Goal: Task Accomplishment & Management: Complete application form

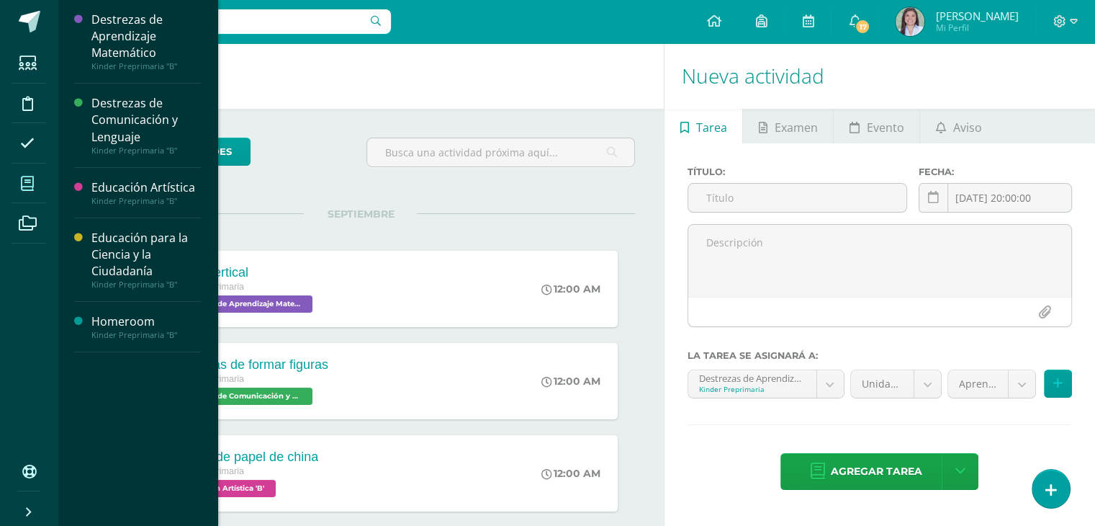
click at [34, 188] on span at bounding box center [28, 183] width 32 height 32
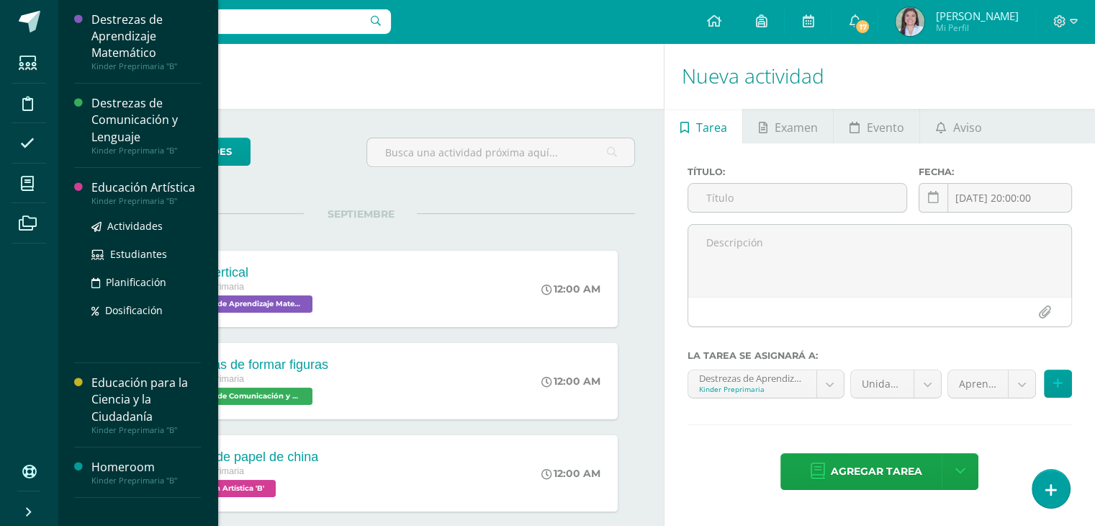
click at [100, 191] on div "Educación Artística" at bounding box center [145, 187] width 109 height 17
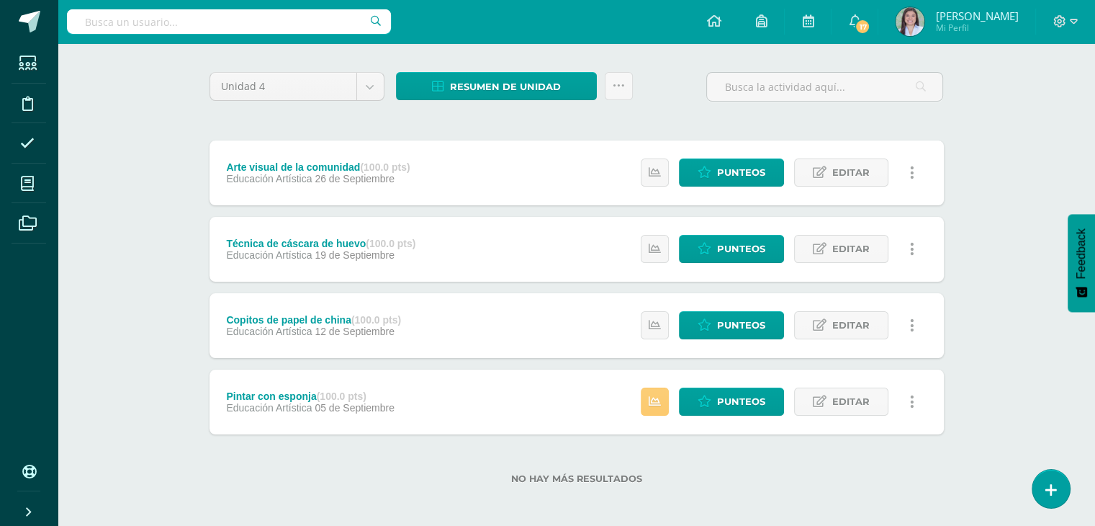
scroll to position [104, 0]
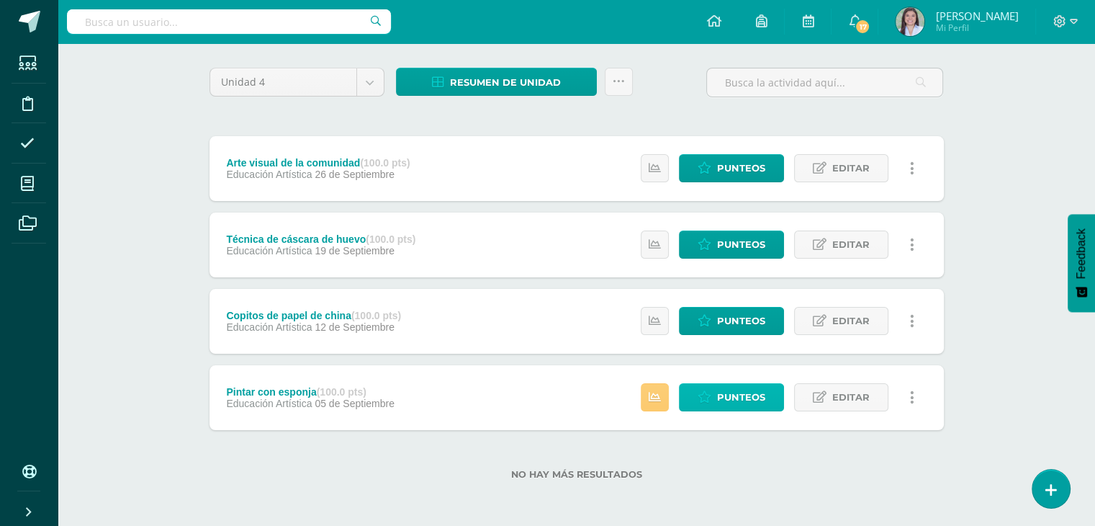
click at [736, 395] on span "Punteos" at bounding box center [741, 397] width 48 height 27
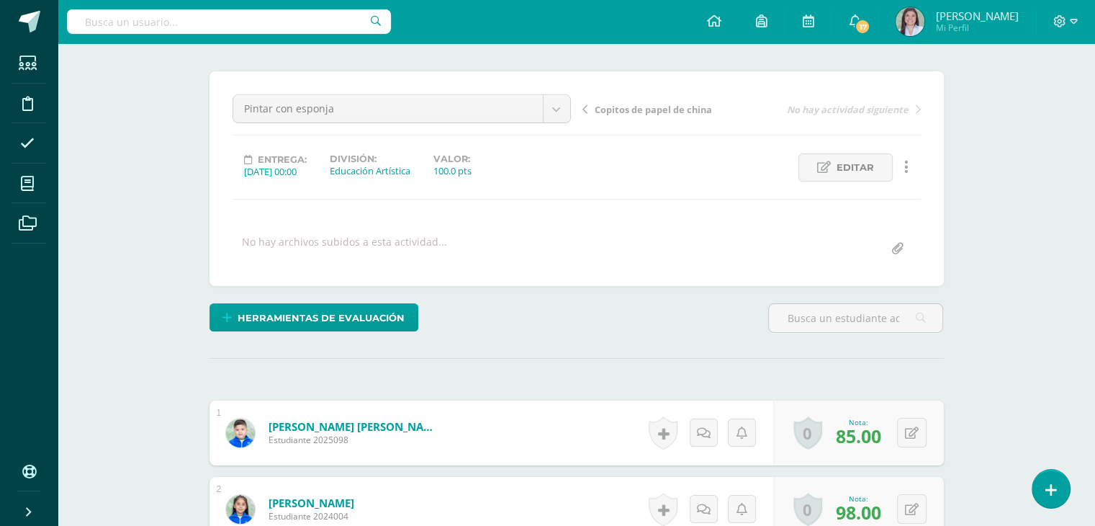
scroll to position [261, 0]
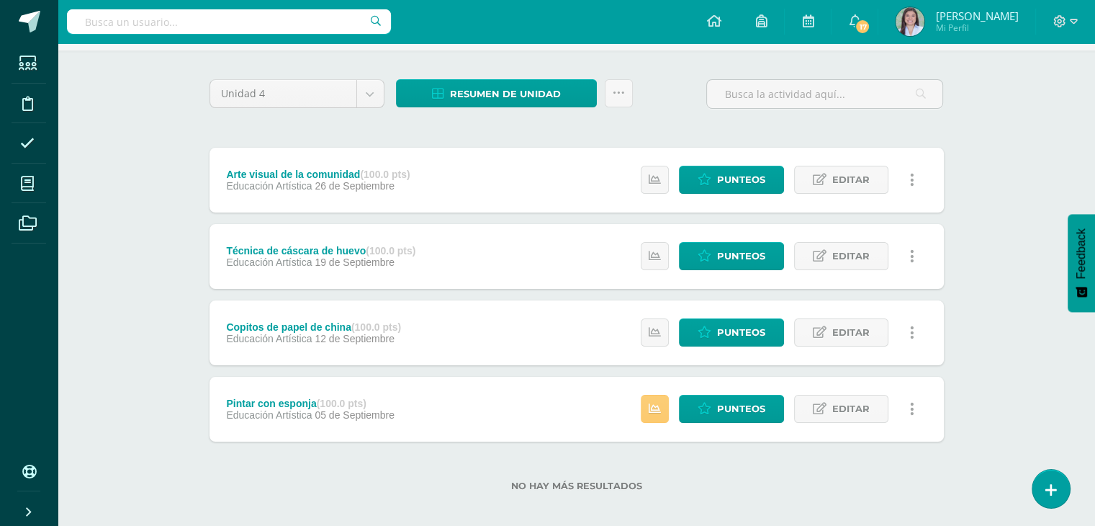
scroll to position [104, 0]
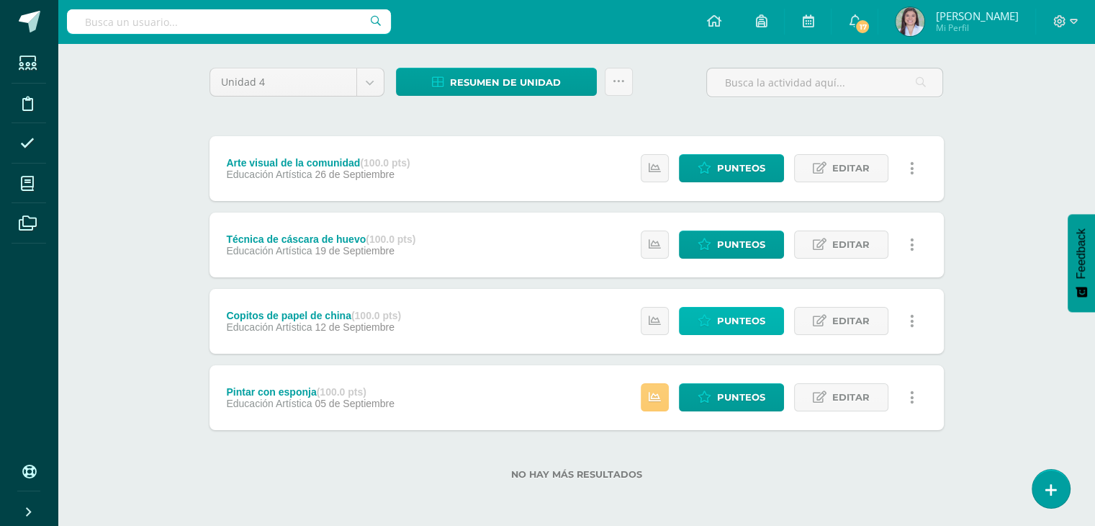
click at [749, 320] on span "Punteos" at bounding box center [741, 320] width 48 height 27
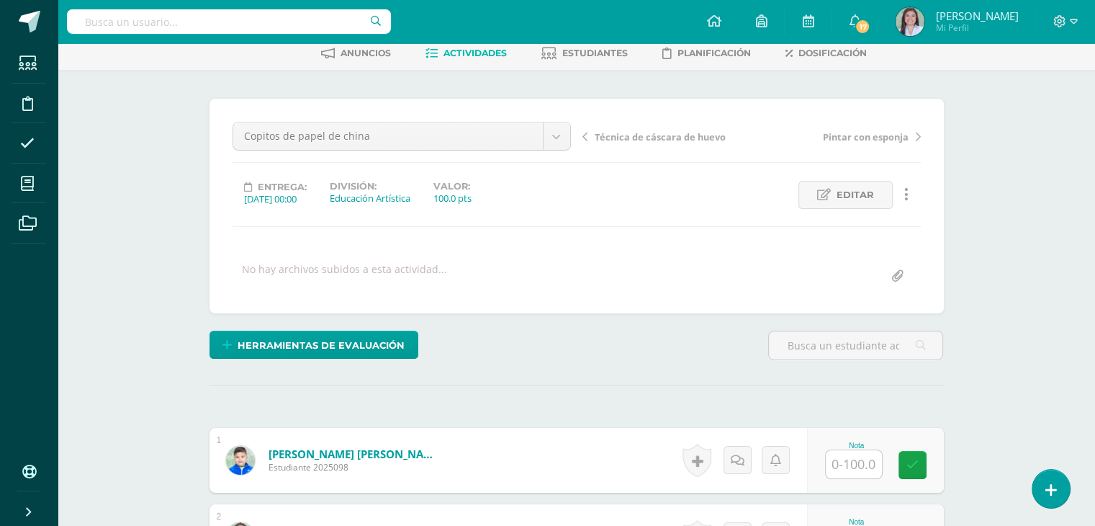
scroll to position [217, 0]
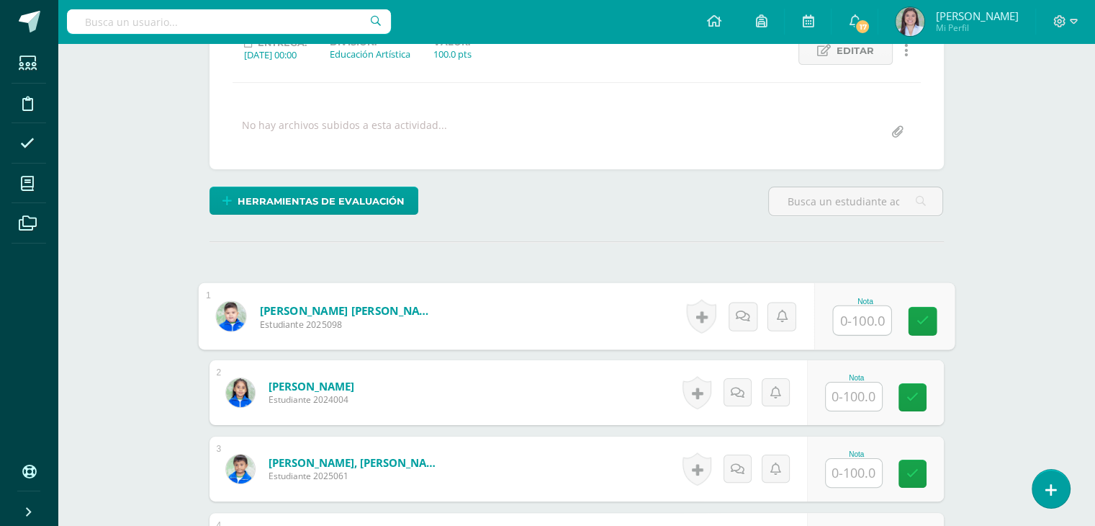
click at [855, 323] on input "text" at bounding box center [862, 320] width 58 height 29
type input "58"
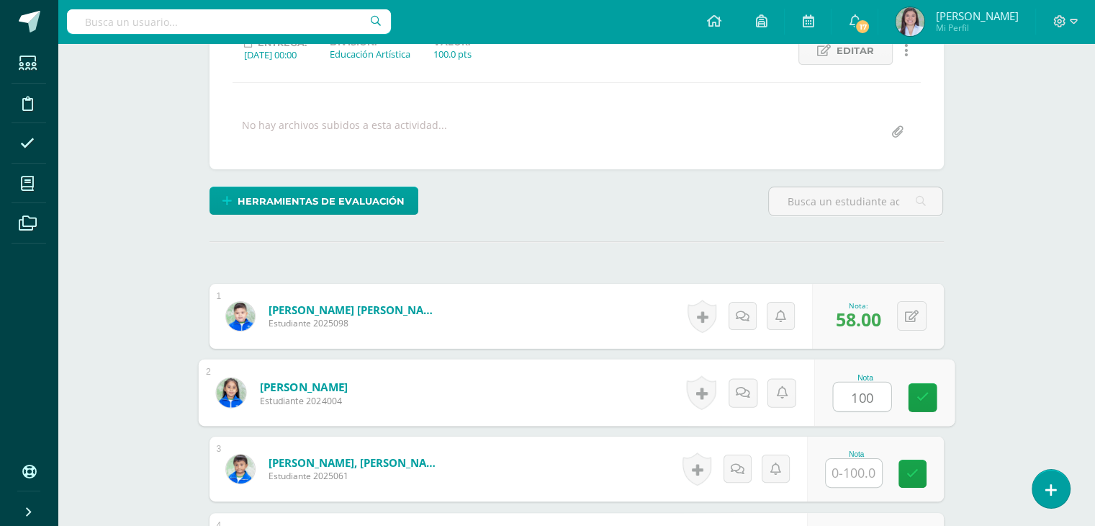
type input "100"
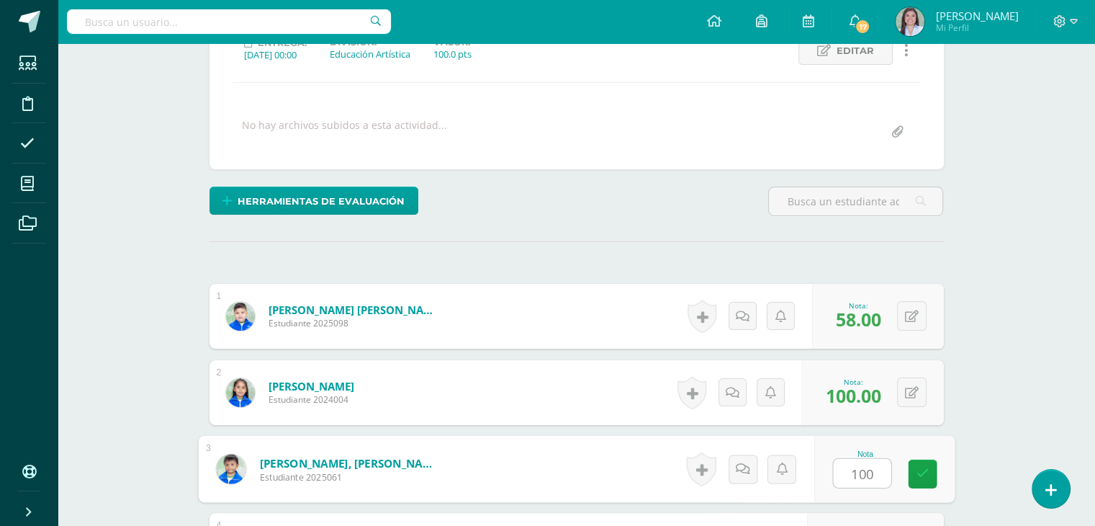
type input "100"
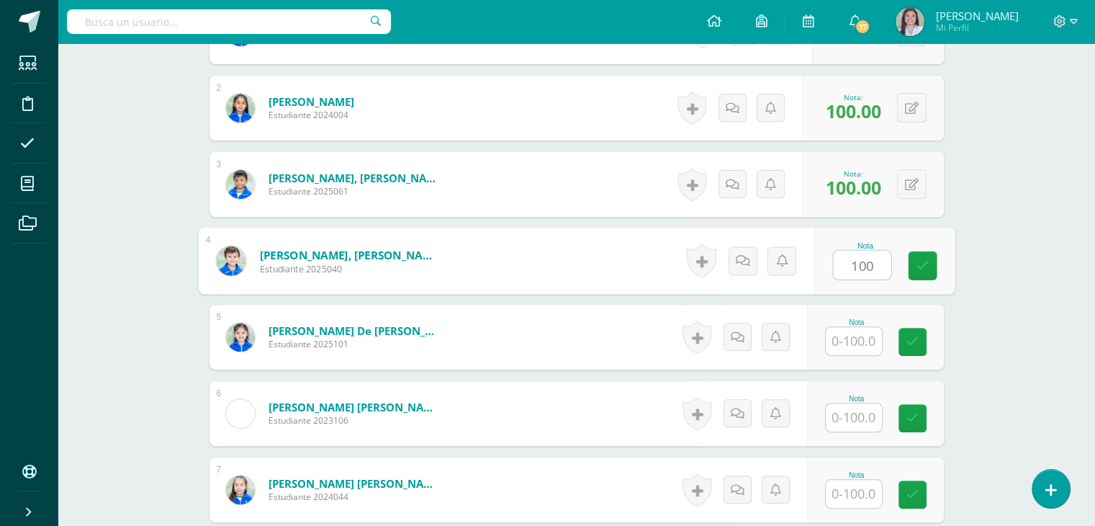
type input "100"
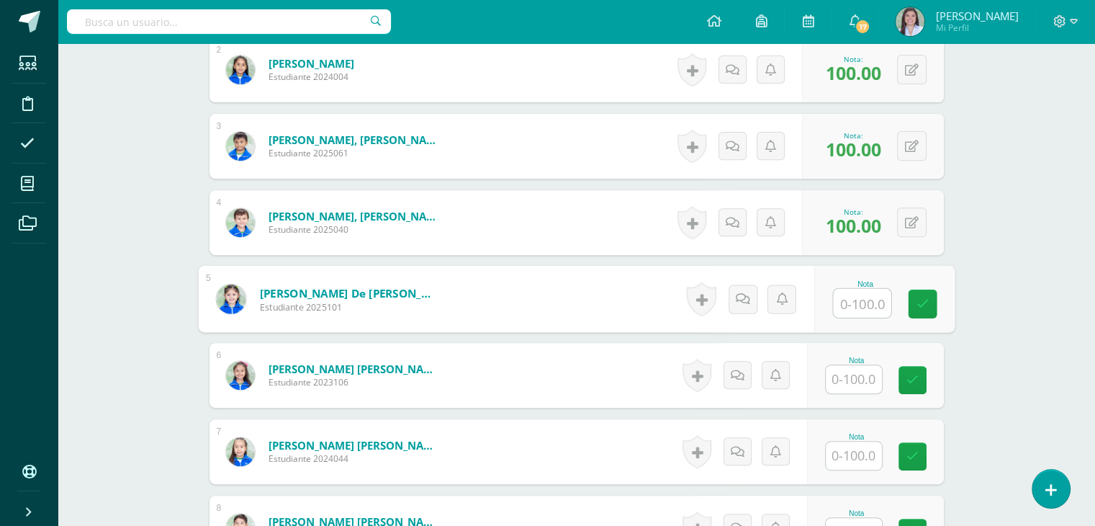
scroll to position [573, 0]
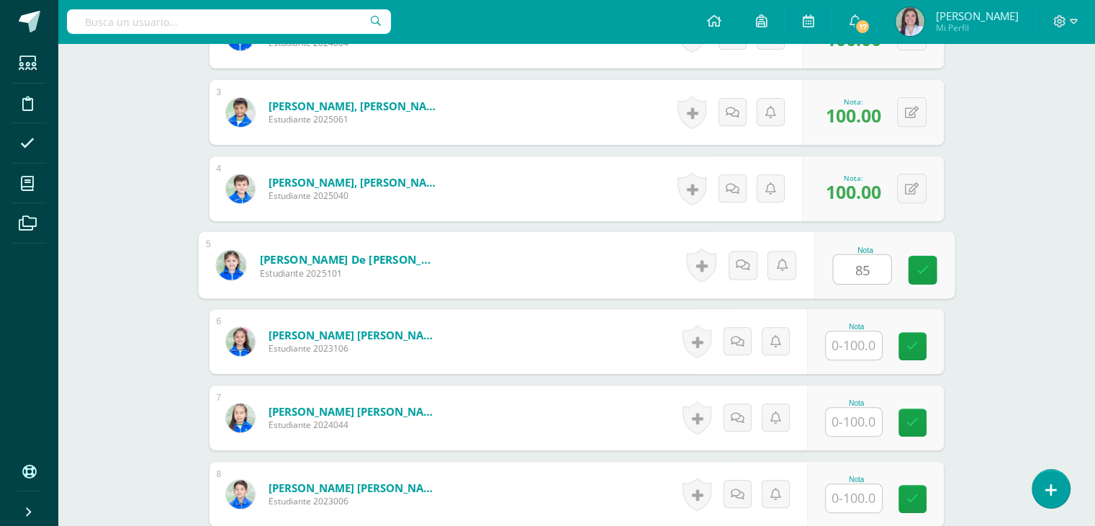
type input "85"
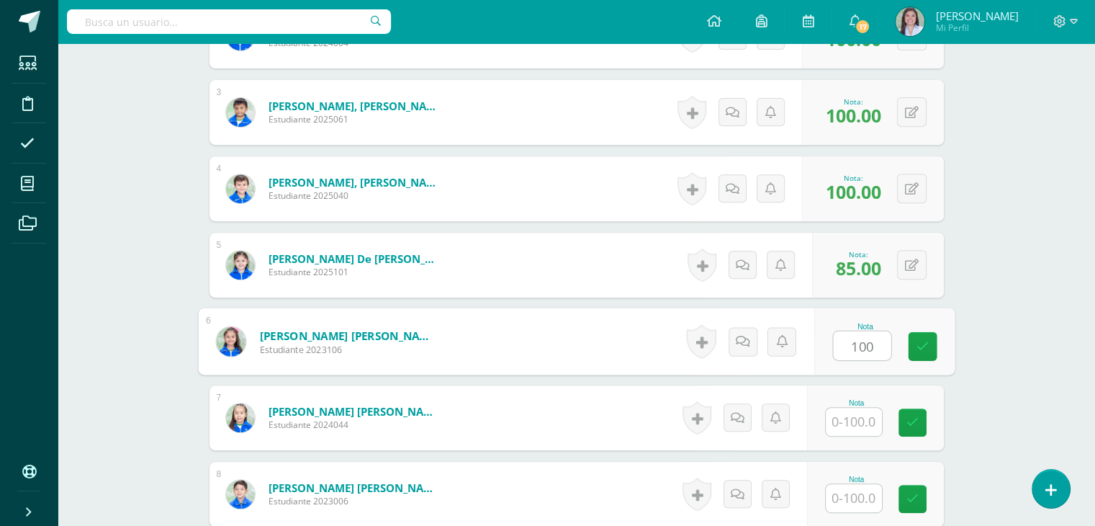
type input "100"
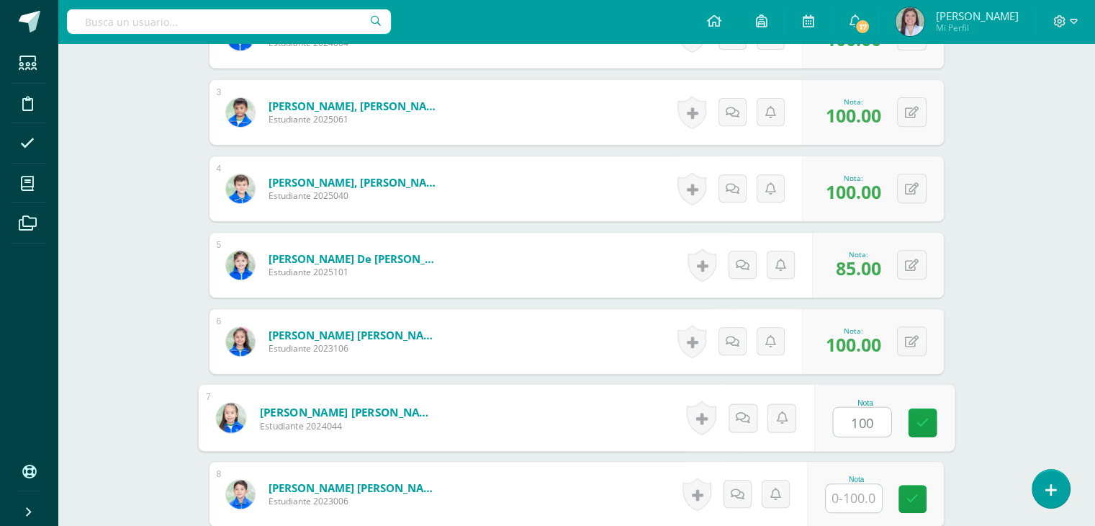
type input "100"
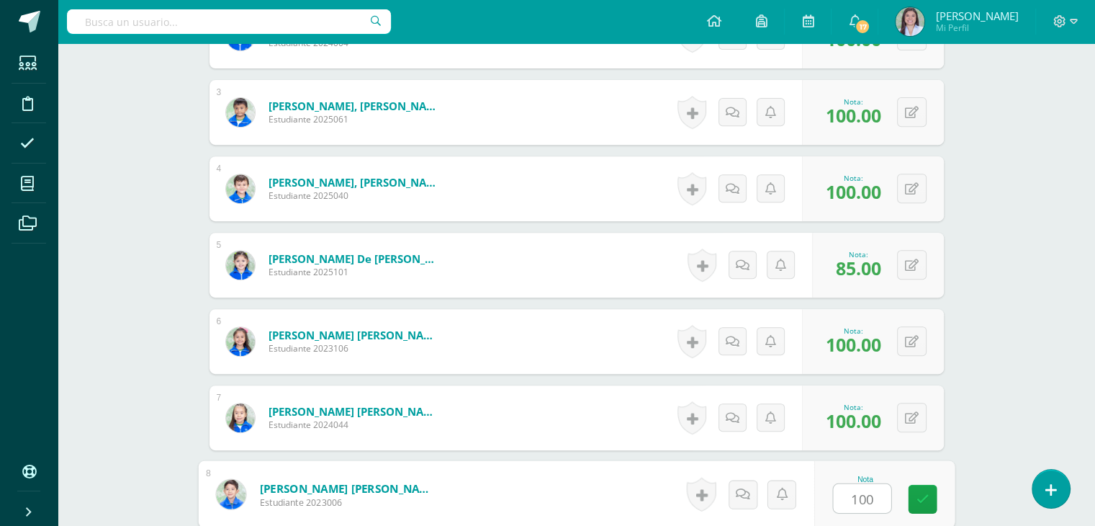
type input "100"
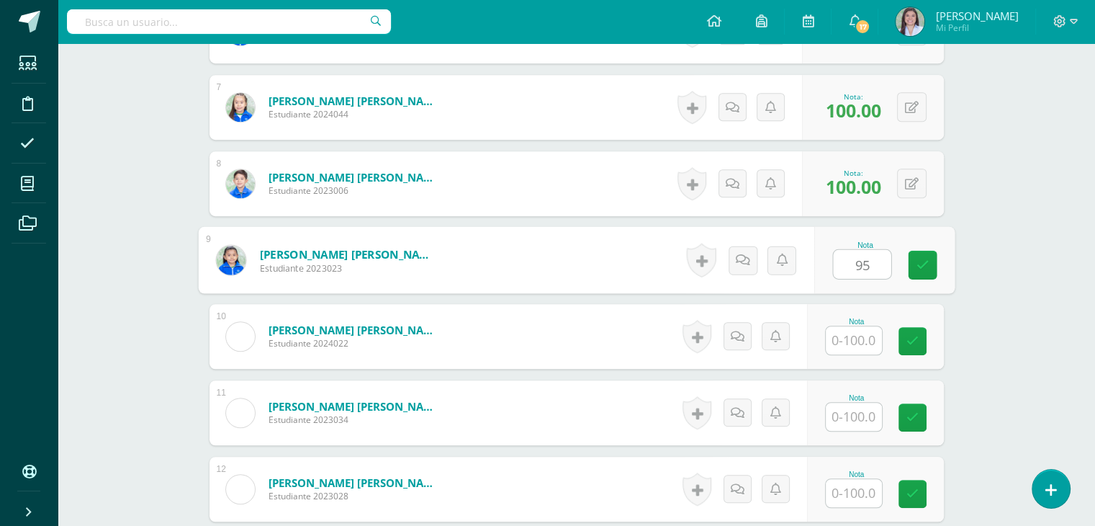
type input "95"
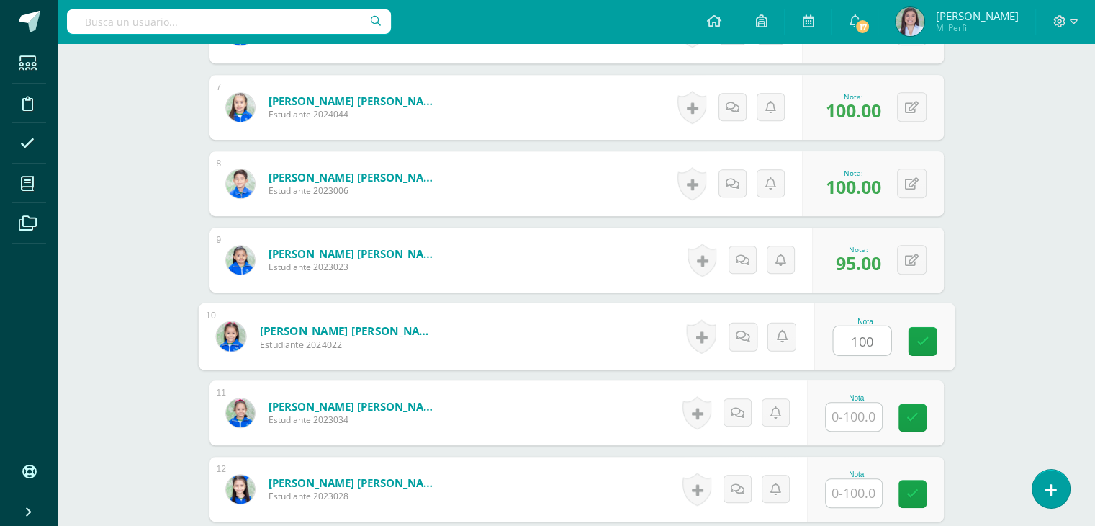
type input "100"
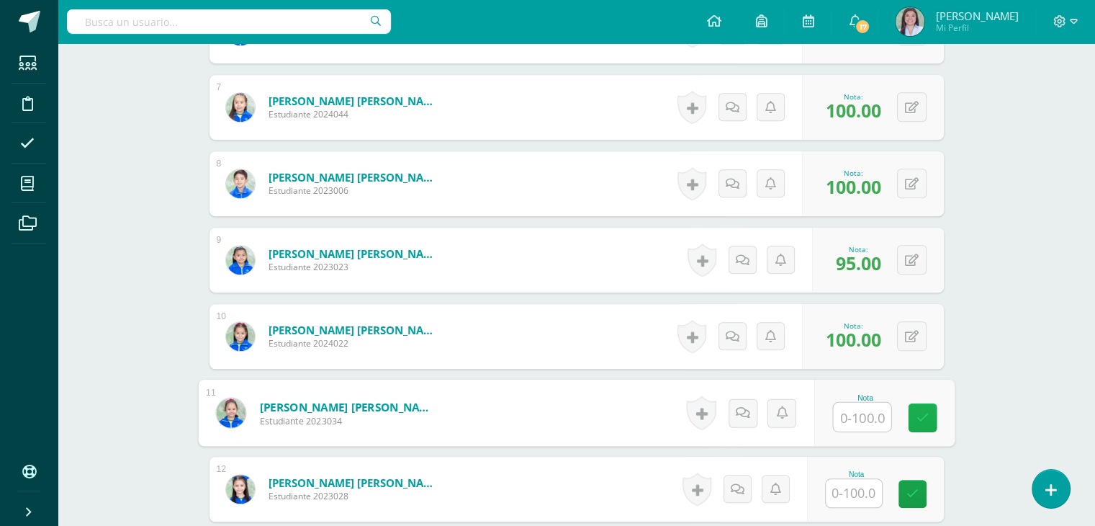
click at [916, 411] on icon at bounding box center [922, 417] width 13 height 12
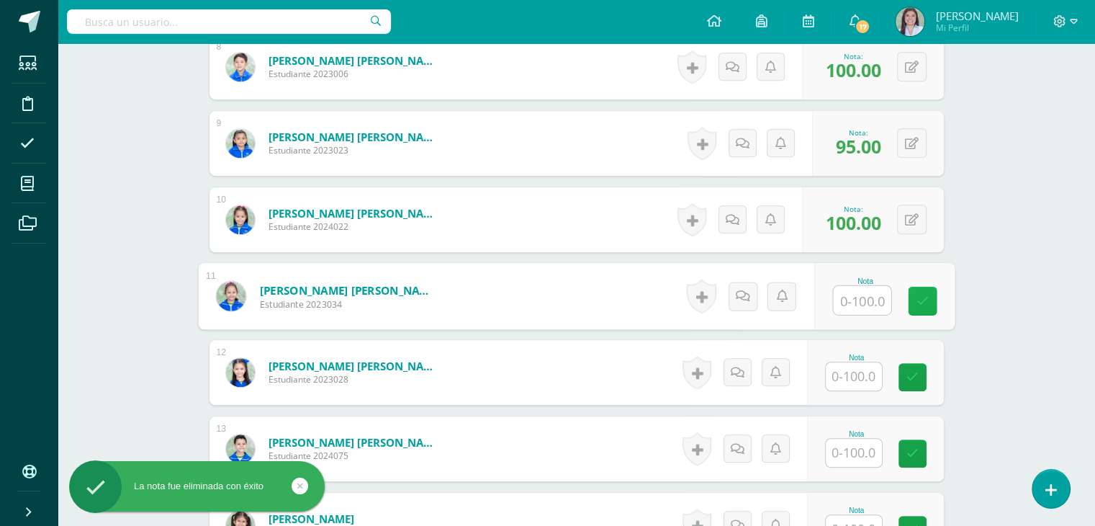
scroll to position [1027, 0]
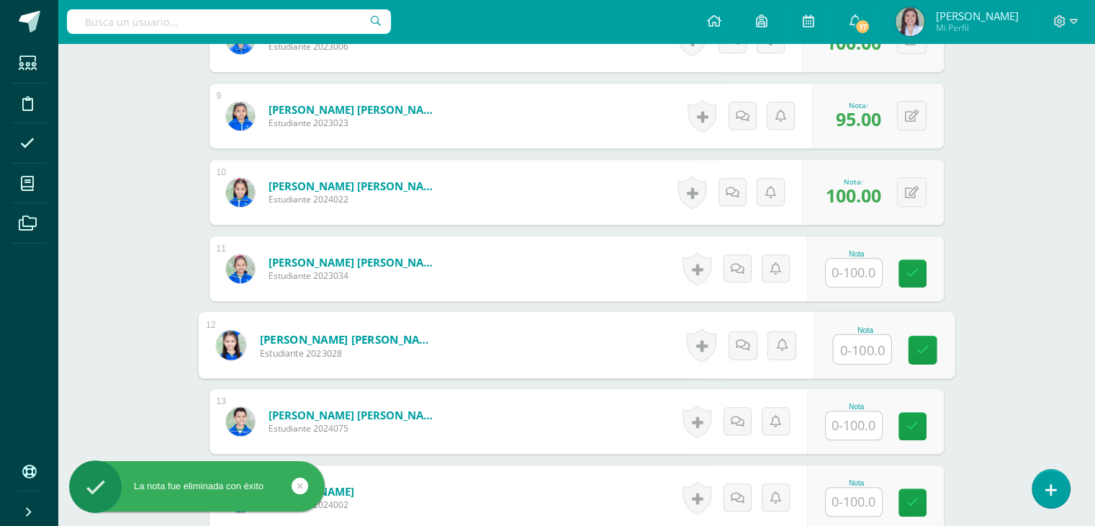
click at [852, 346] on input "text" at bounding box center [862, 349] width 58 height 29
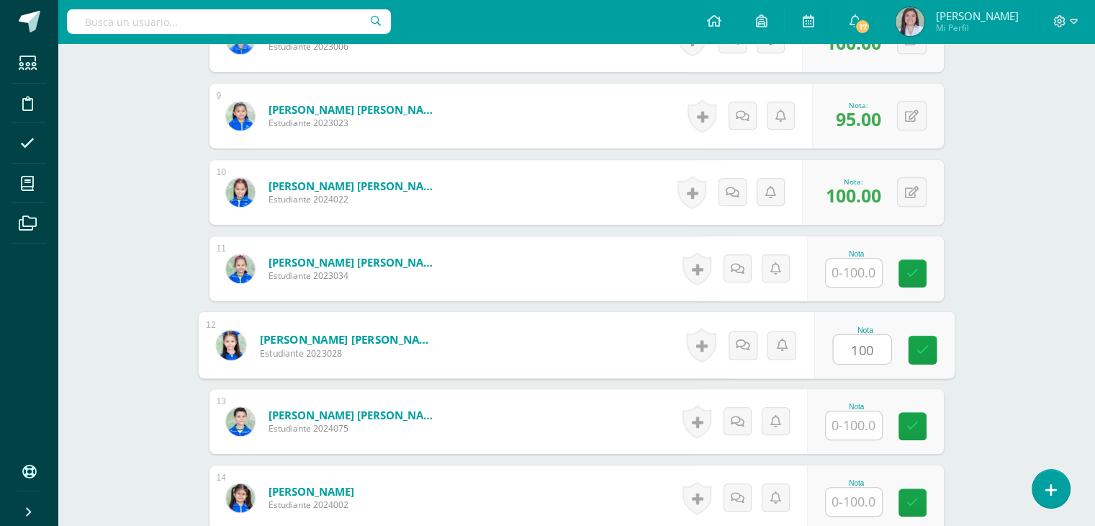
type input "100"
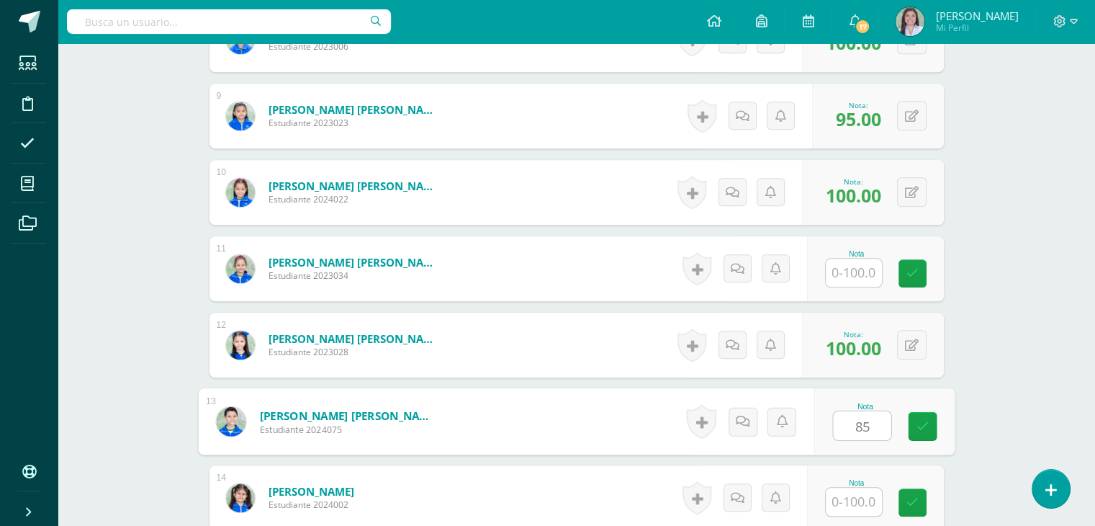
type input "85"
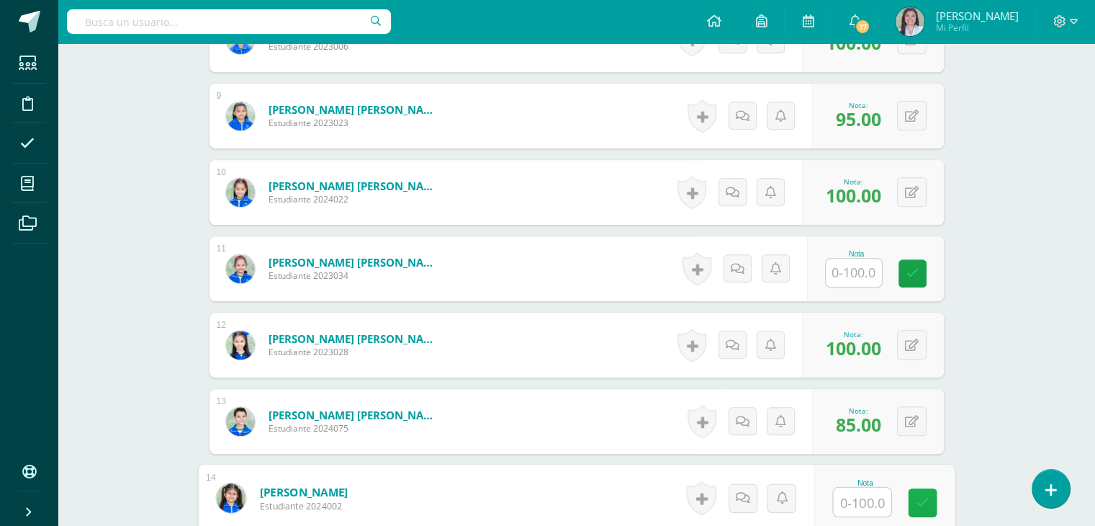
click at [921, 508] on link at bounding box center [922, 502] width 29 height 29
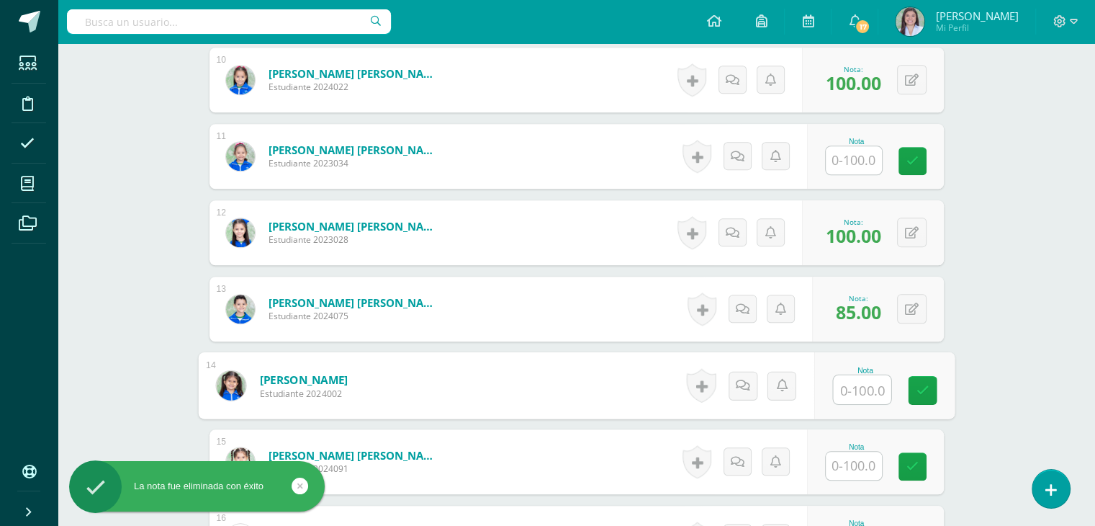
scroll to position [1171, 0]
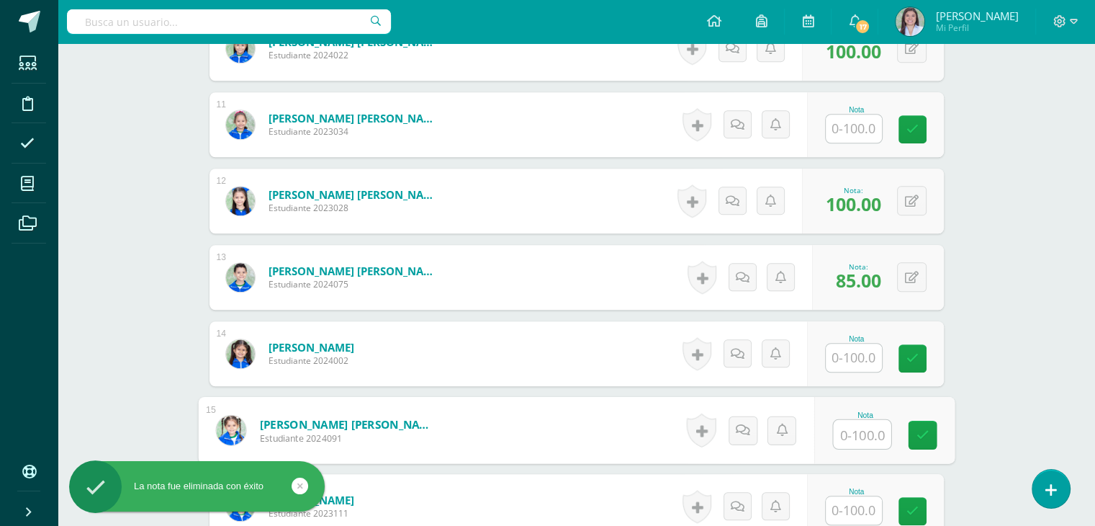
click at [860, 426] on input "text" at bounding box center [862, 434] width 58 height 29
type input "98"
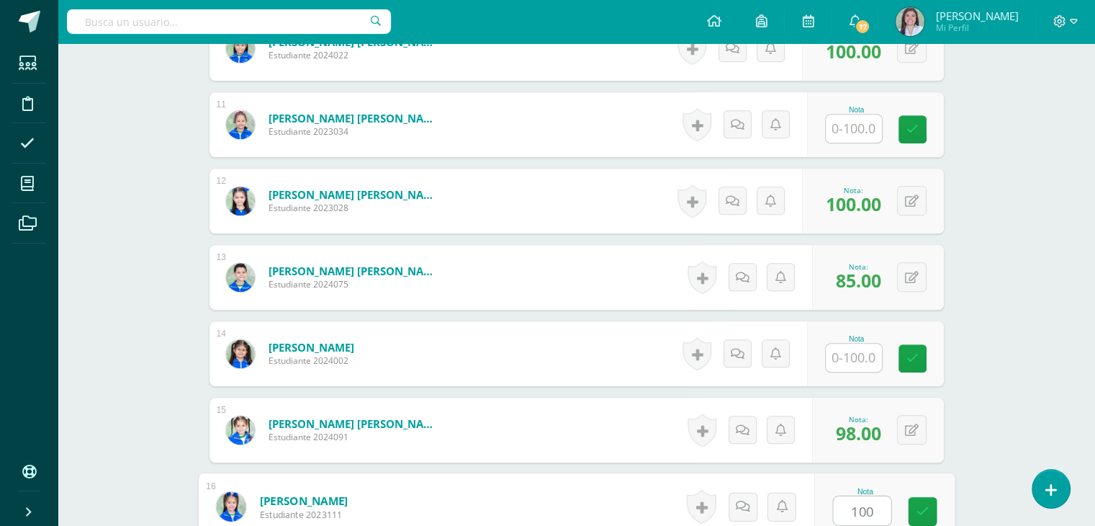
type input "100"
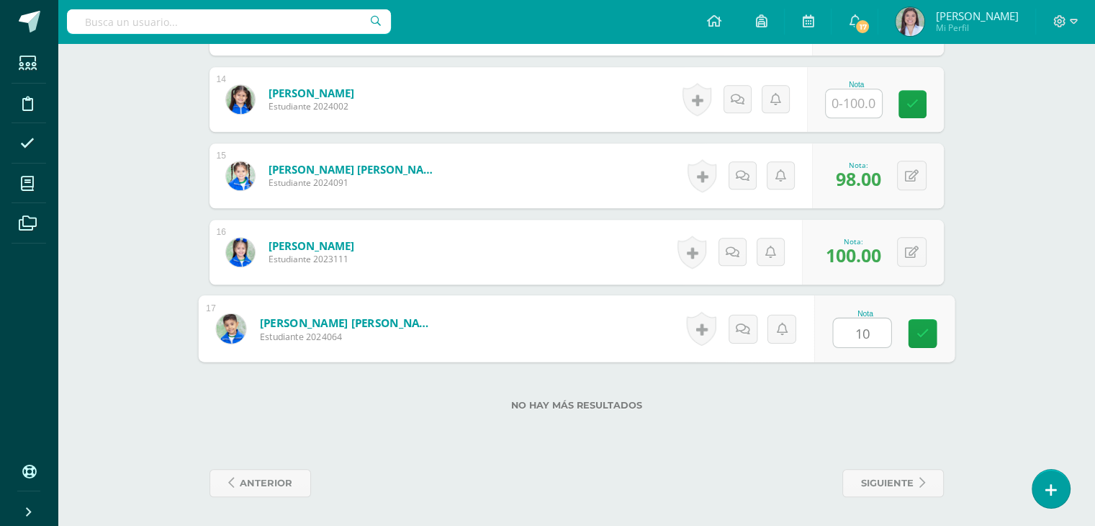
type input "100"
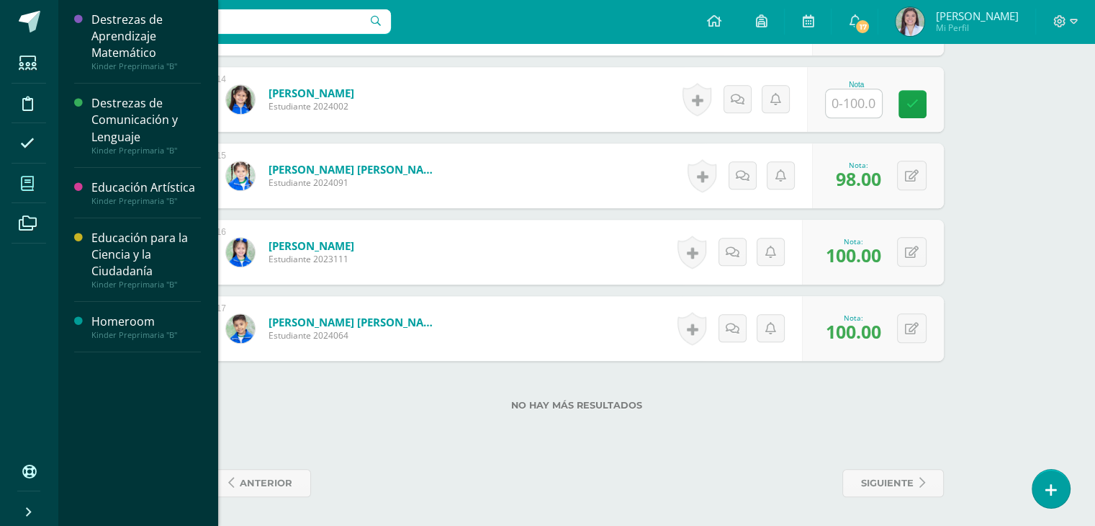
click at [34, 177] on span at bounding box center [28, 183] width 32 height 32
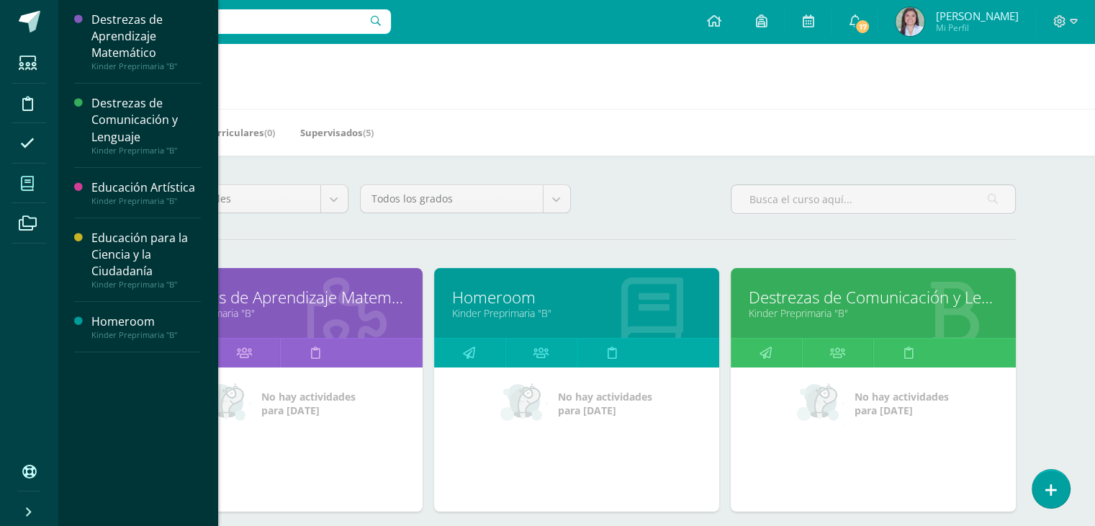
click at [798, 306] on link "Kinder Preprimaria "B"" at bounding box center [873, 313] width 249 height 14
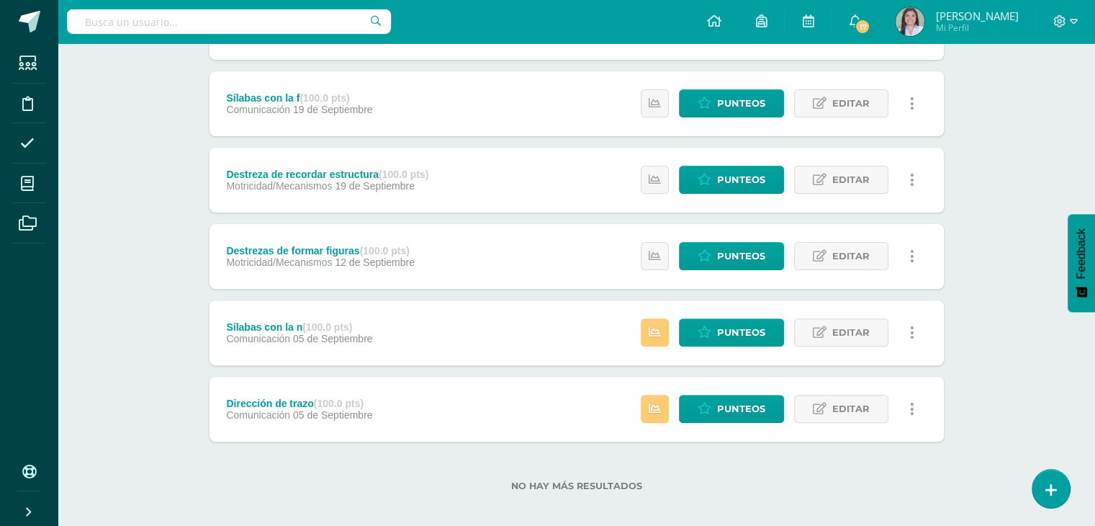
scroll to position [409, 0]
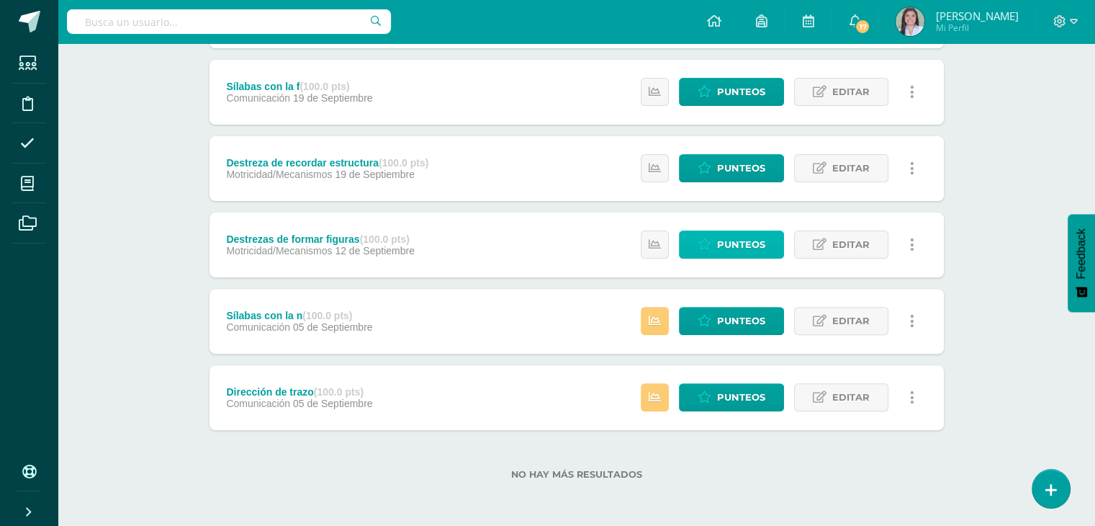
click at [734, 240] on span "Punteos" at bounding box center [741, 244] width 48 height 27
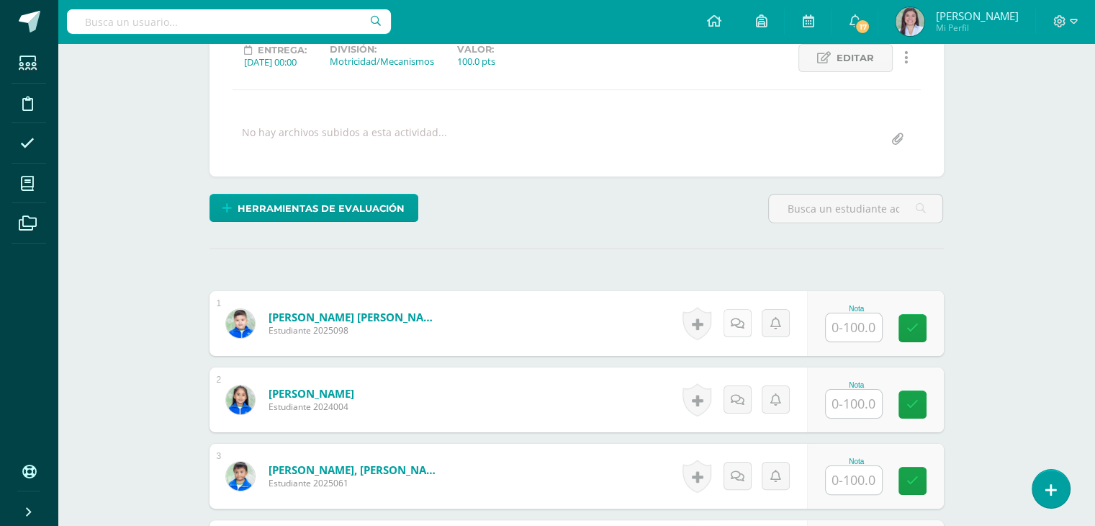
scroll to position [214, 0]
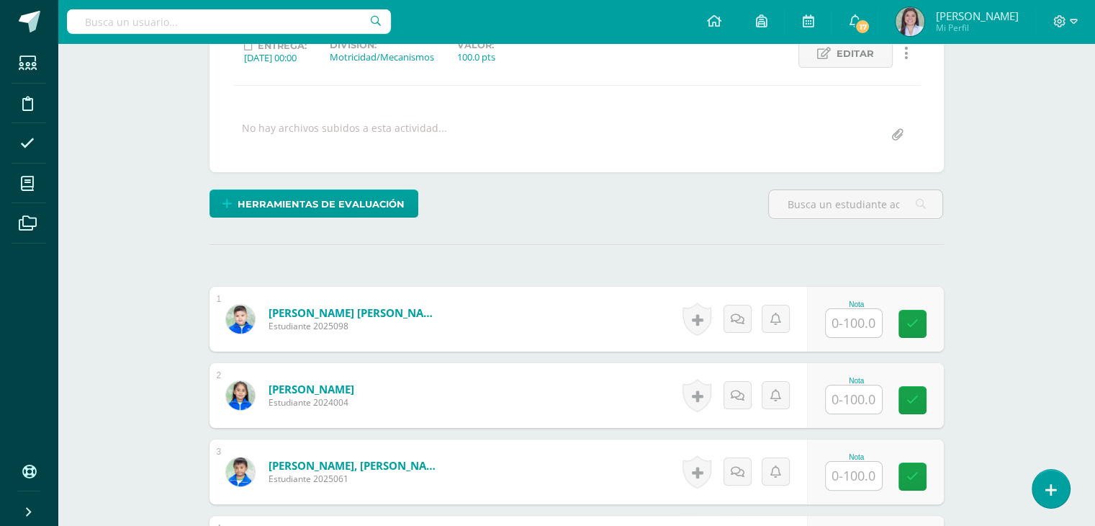
click at [859, 323] on input "text" at bounding box center [854, 323] width 56 height 28
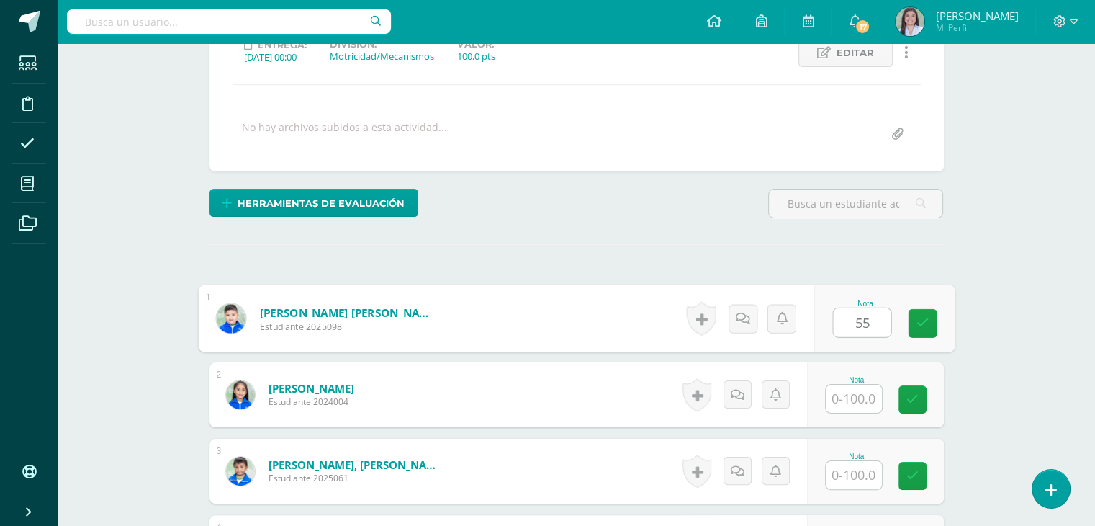
type input "55"
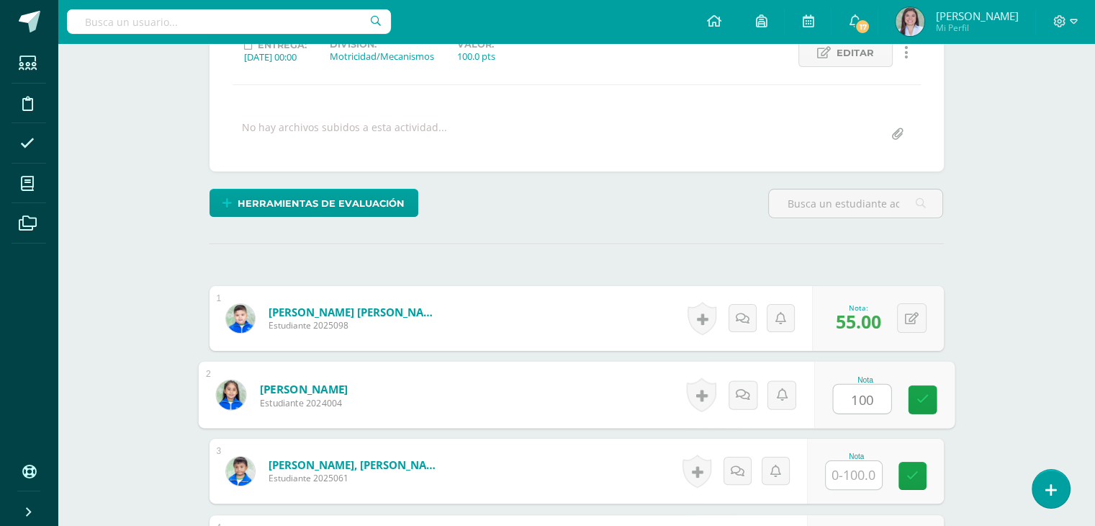
type input "100"
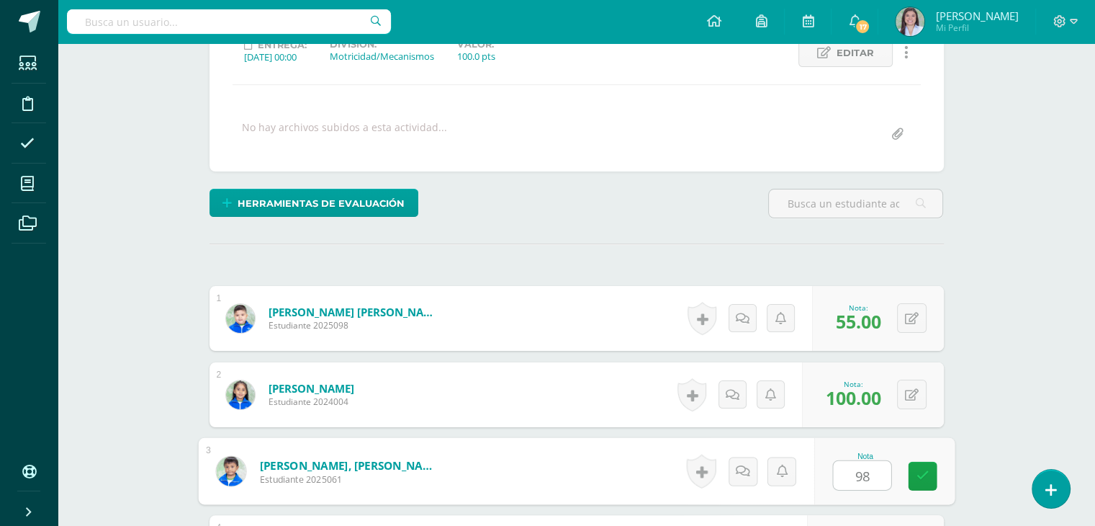
type input "98"
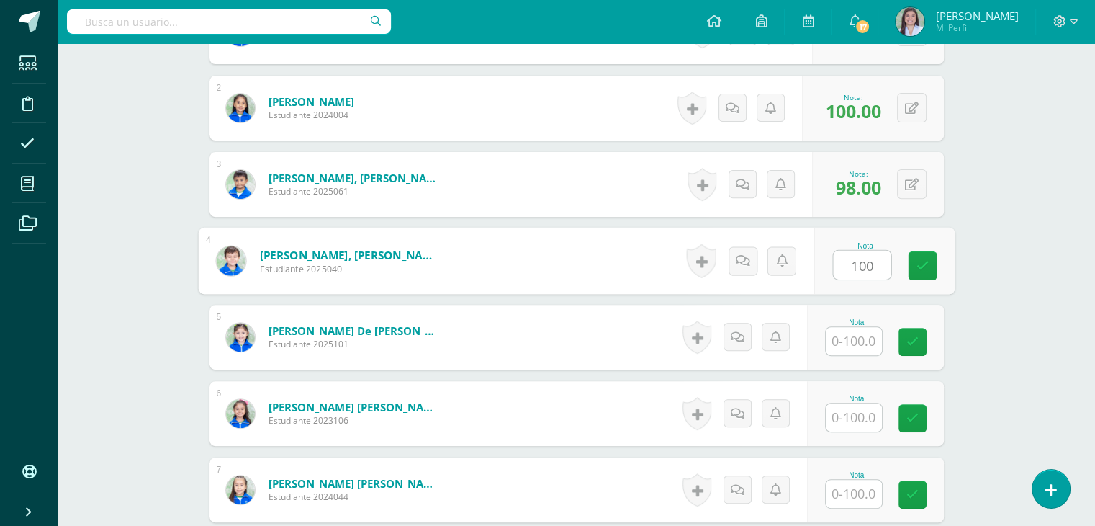
type input "100"
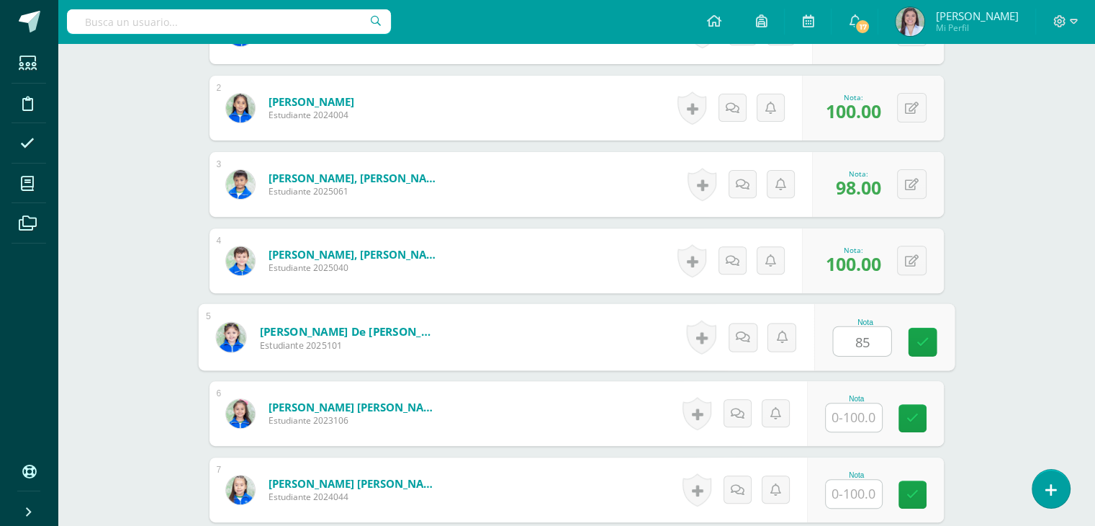
type input "85"
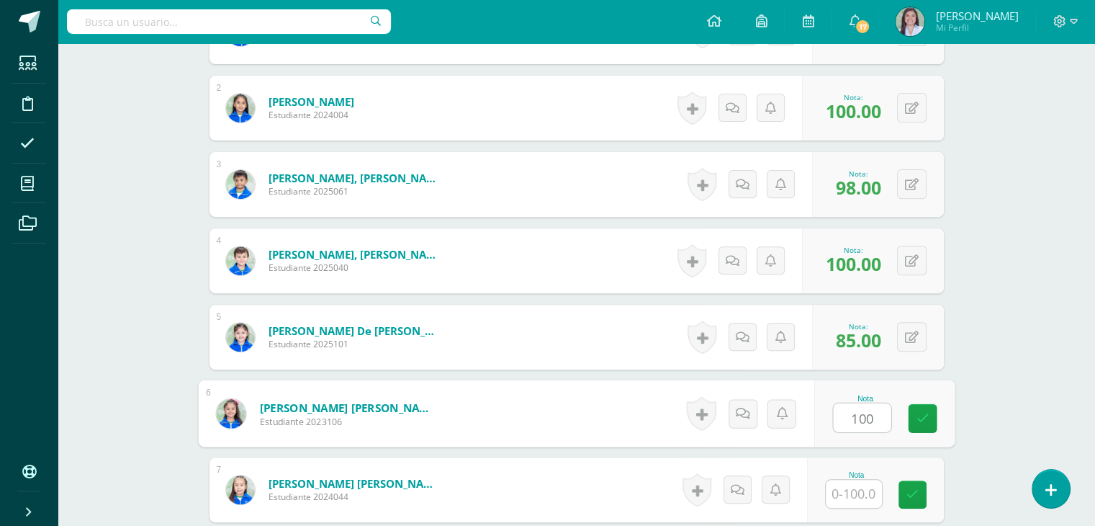
type input "100"
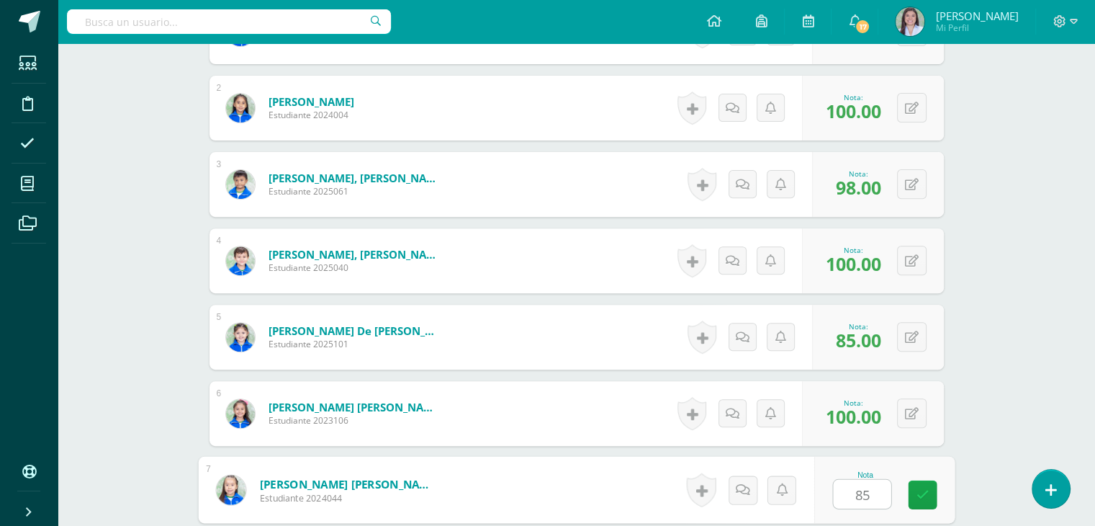
type input "85"
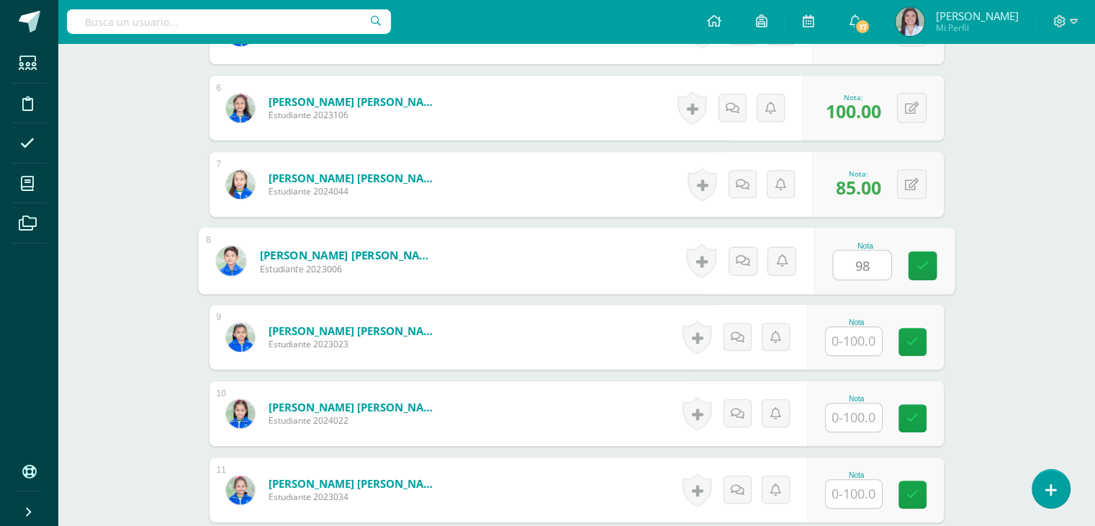
type input "98"
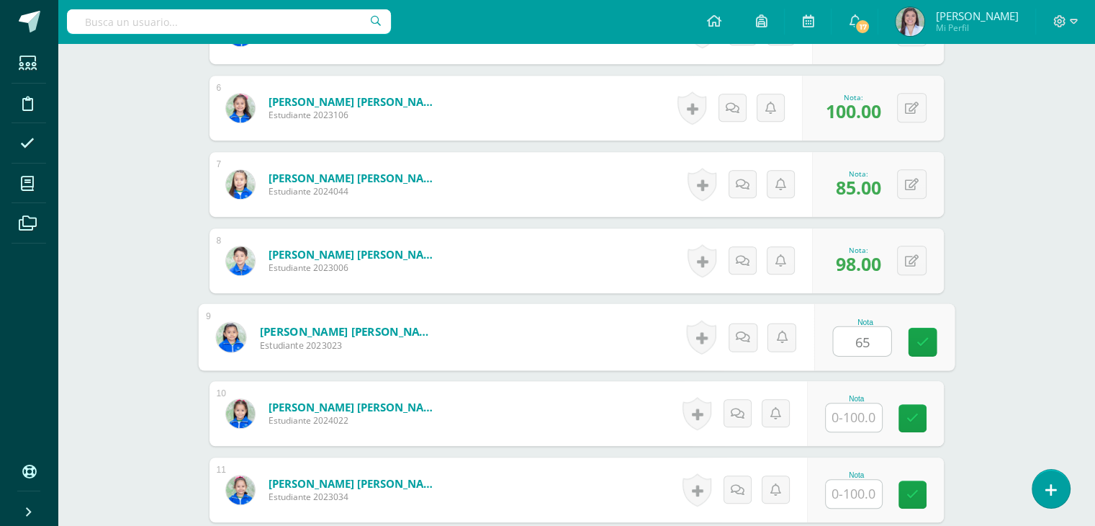
type input "65"
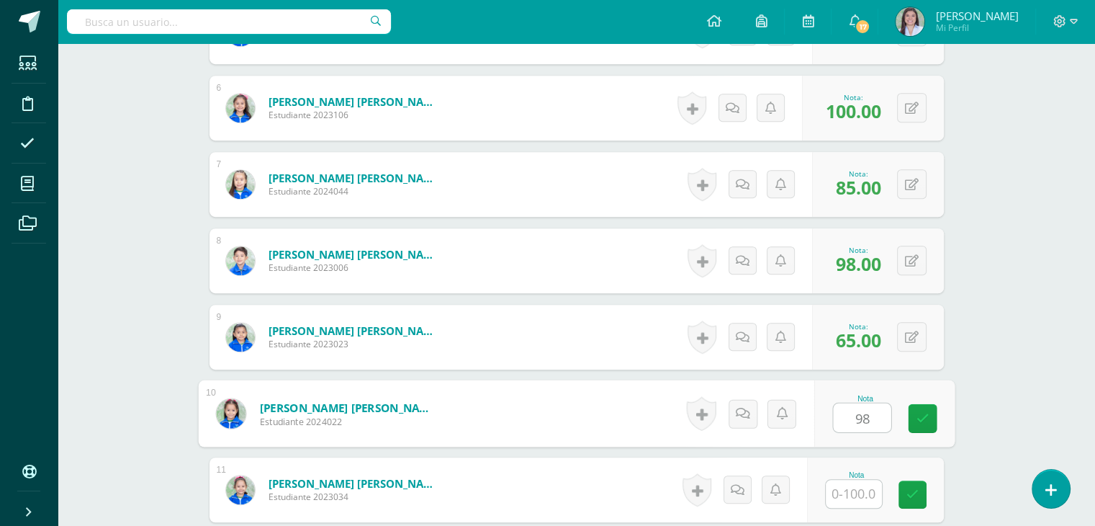
type input "98"
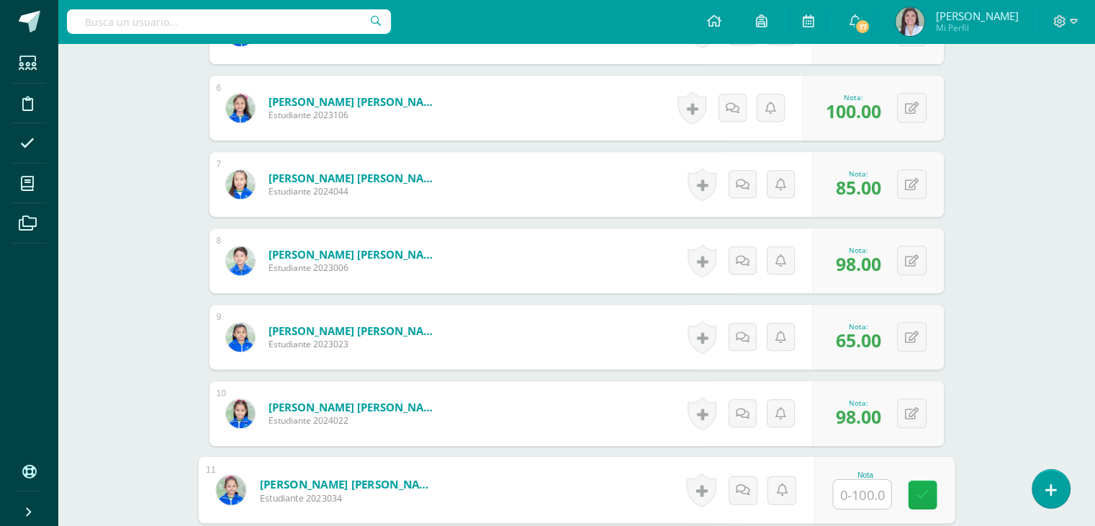
click at [912, 487] on link at bounding box center [922, 494] width 29 height 29
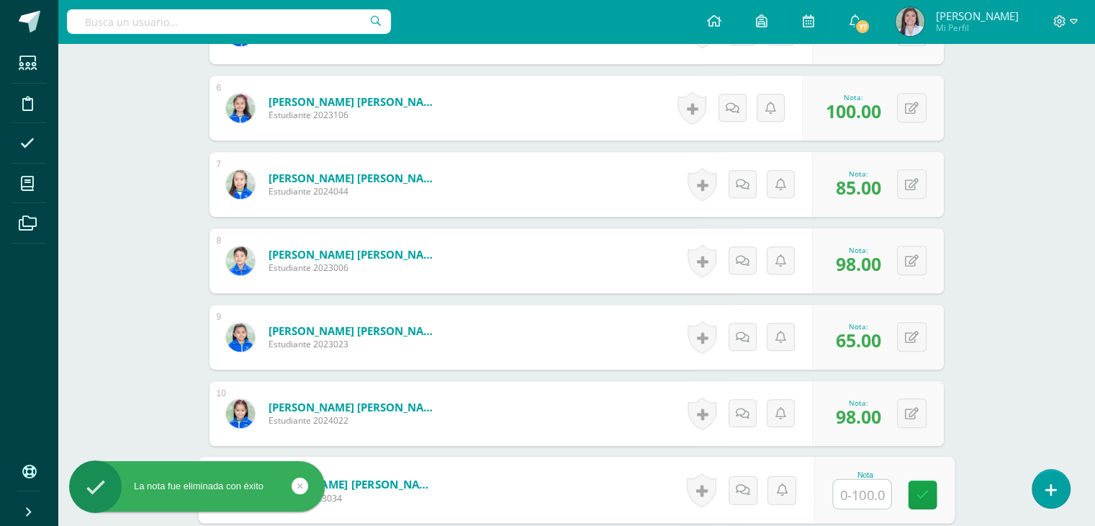
click at [861, 502] on input "text" at bounding box center [862, 494] width 58 height 29
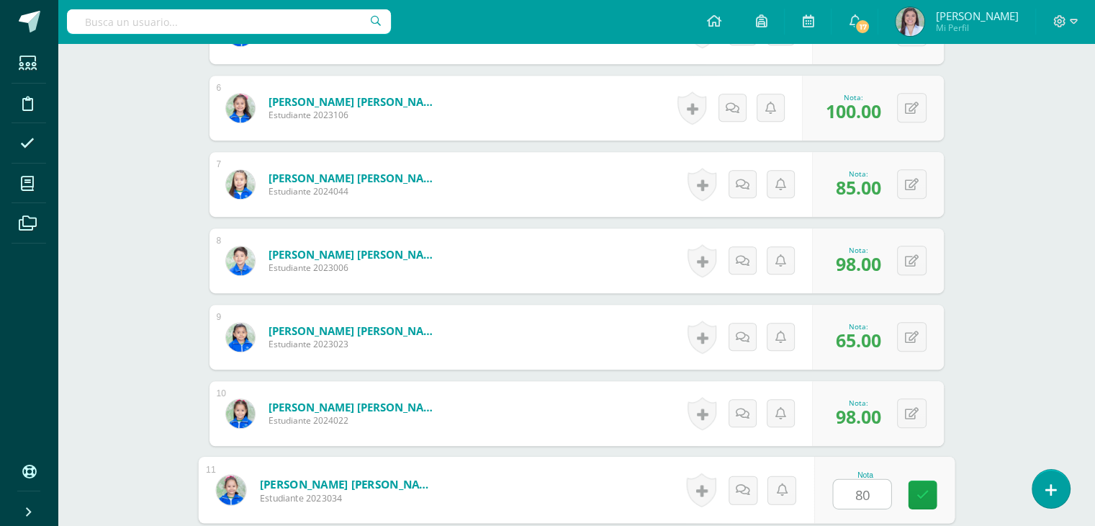
type input "8"
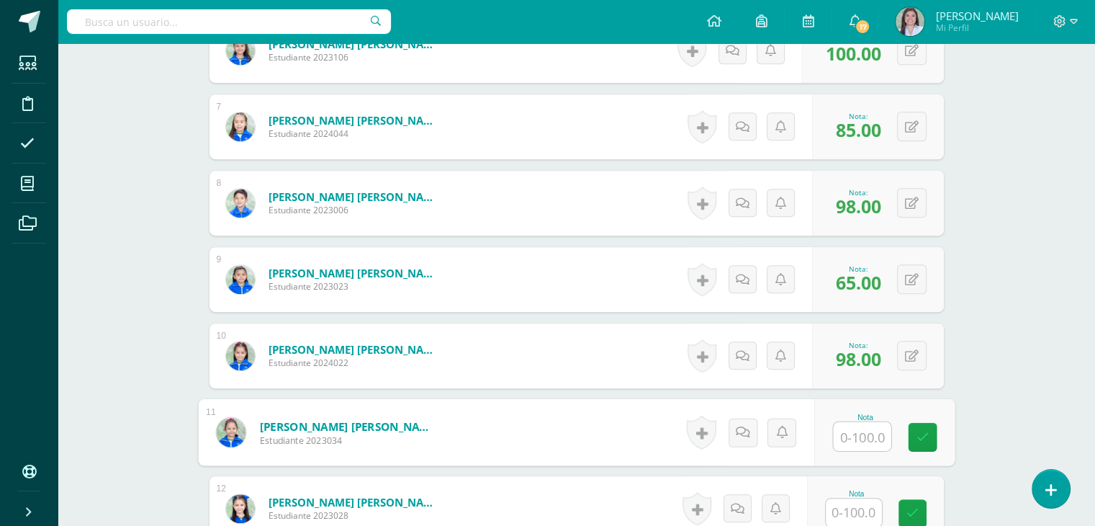
scroll to position [950, 0]
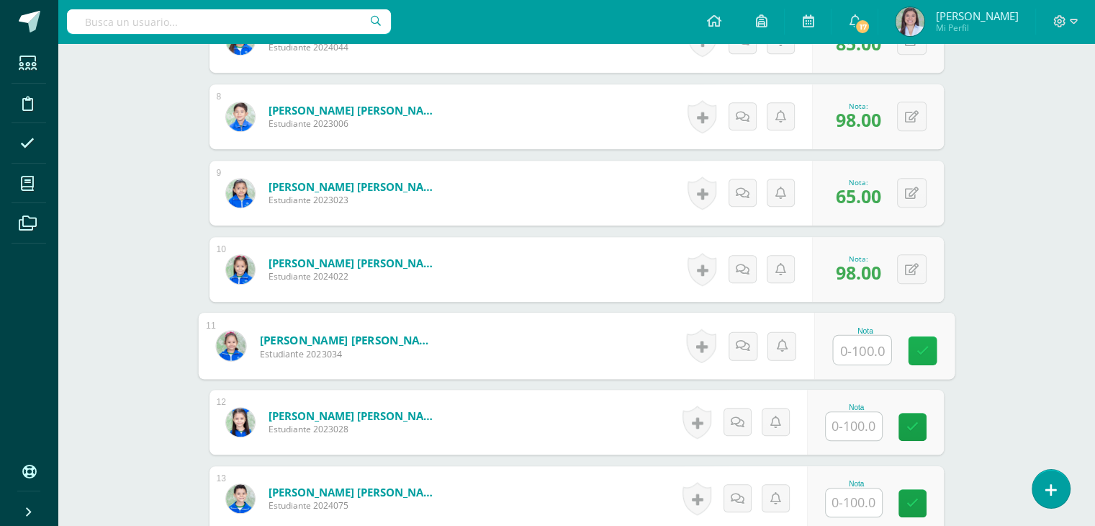
click at [918, 348] on icon at bounding box center [922, 350] width 13 height 12
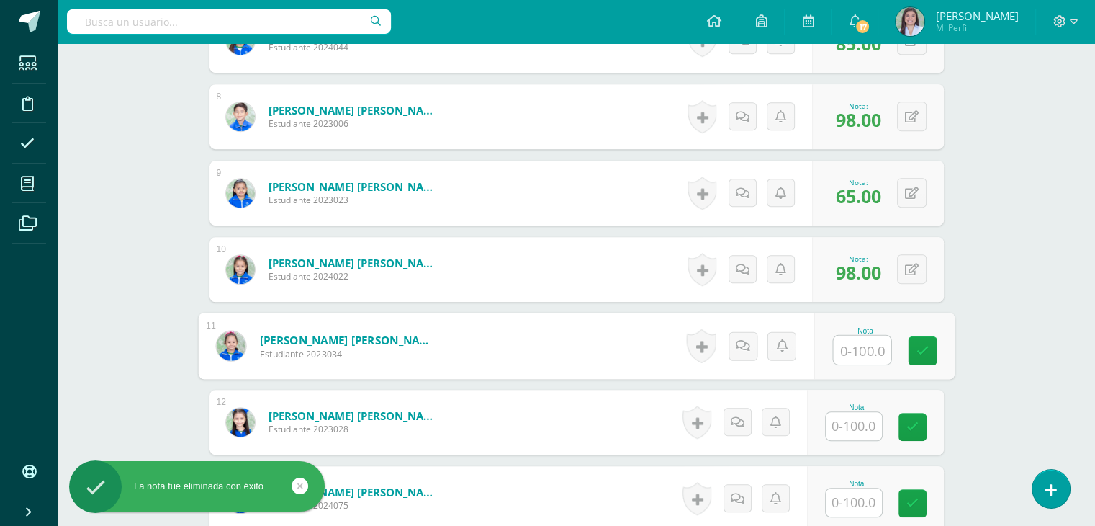
click at [860, 428] on input "text" at bounding box center [854, 426] width 56 height 28
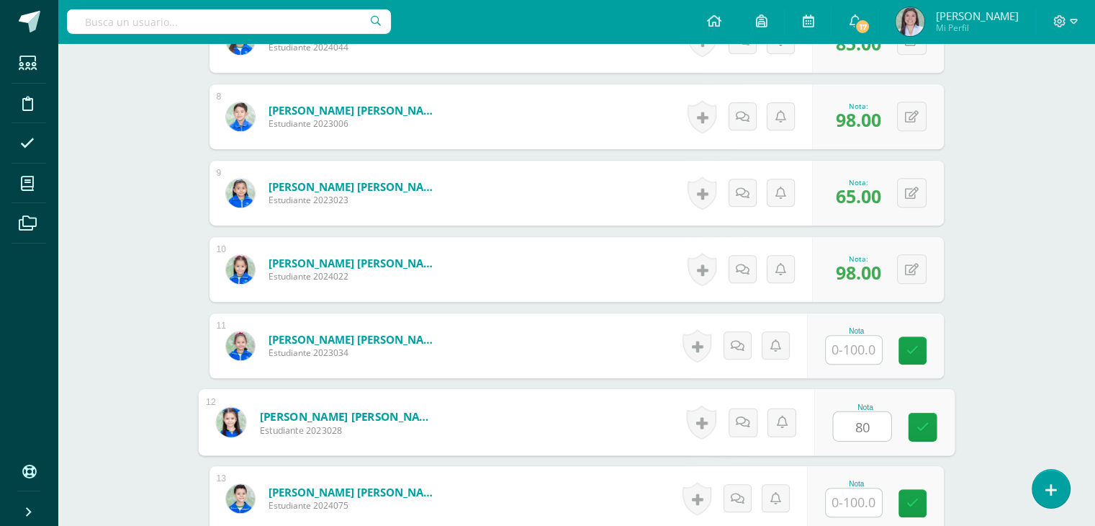
type input "80"
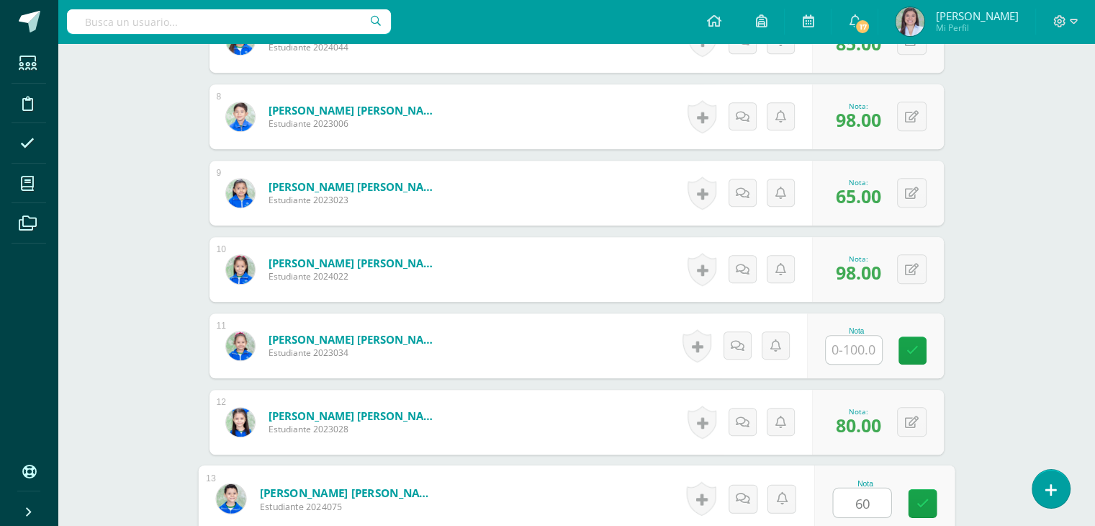
type input "60"
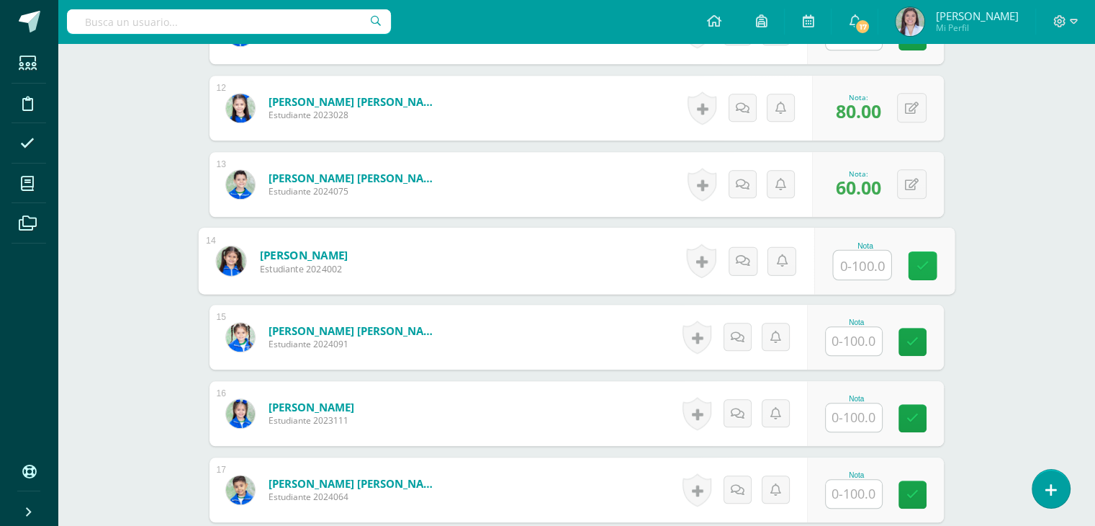
click at [922, 269] on icon at bounding box center [922, 265] width 13 height 12
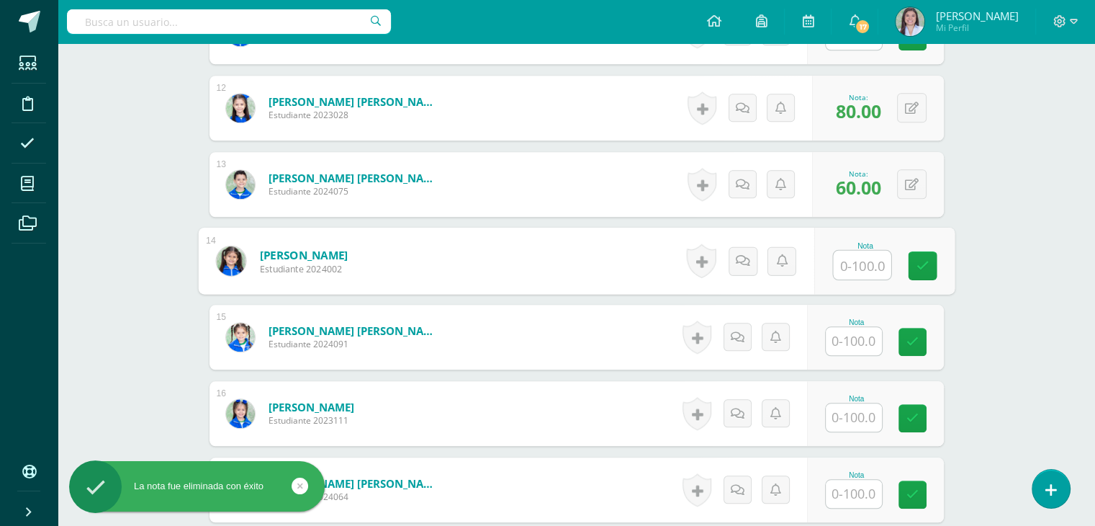
click at [853, 338] on input "text" at bounding box center [854, 341] width 56 height 28
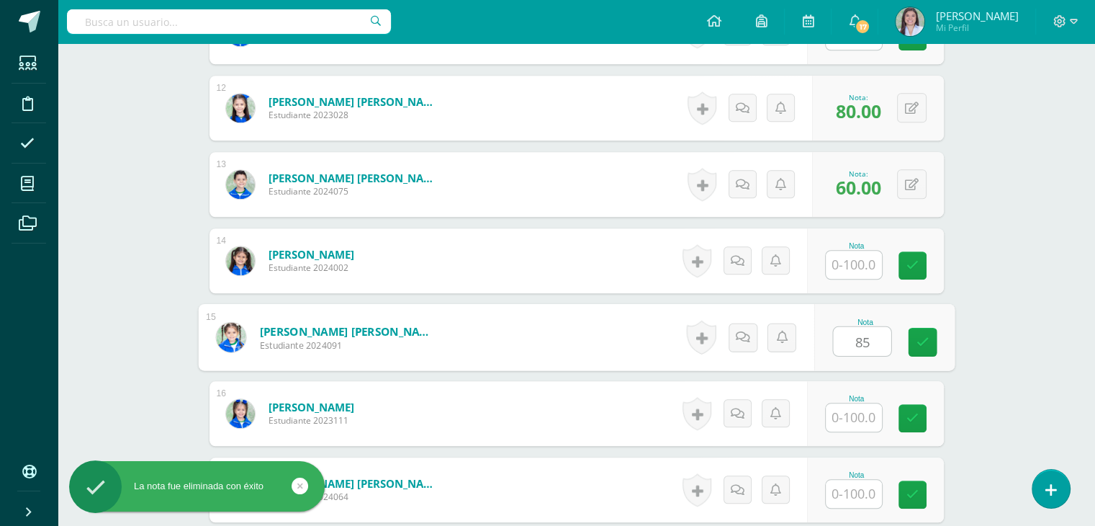
type input "85"
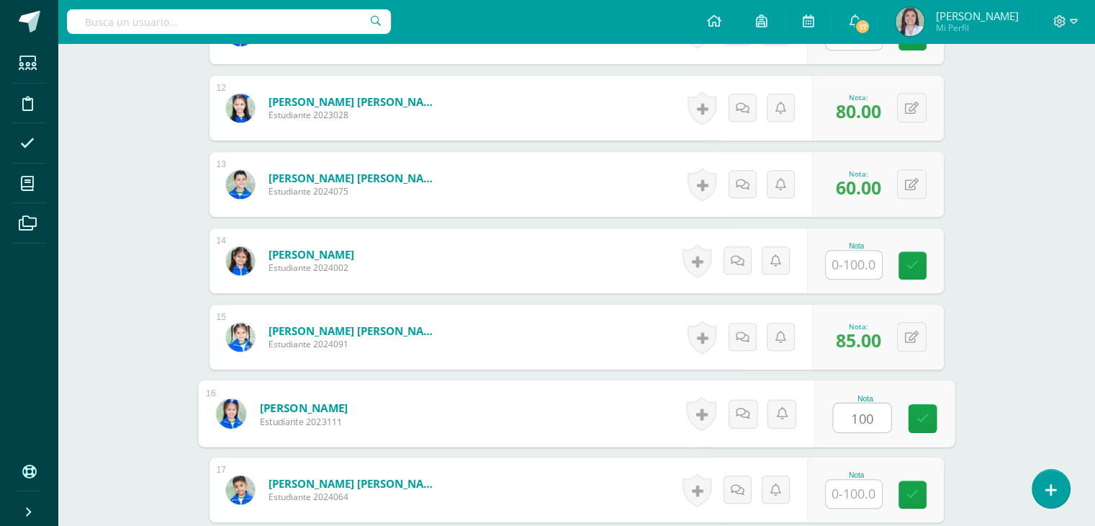
type input "100"
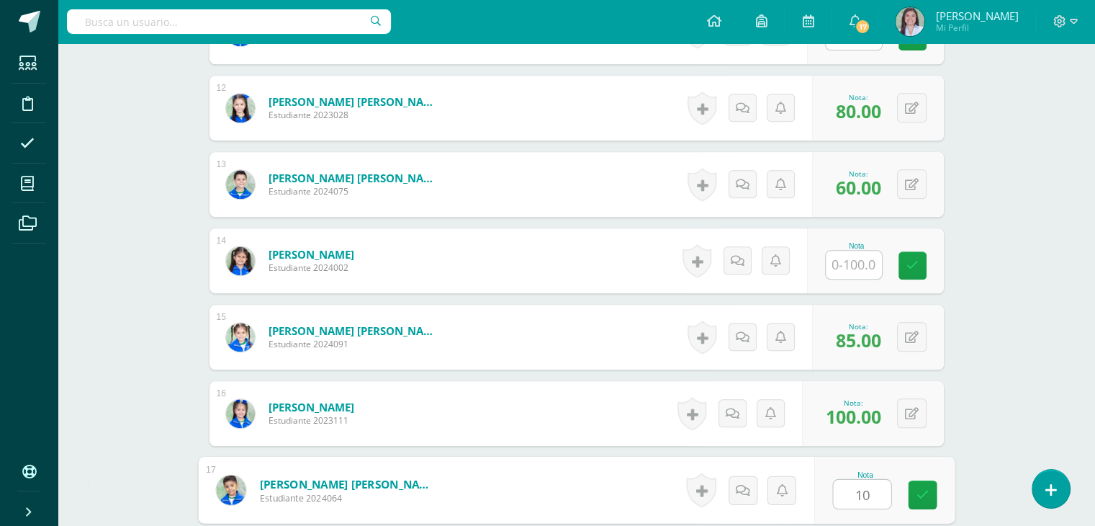
type input "100"
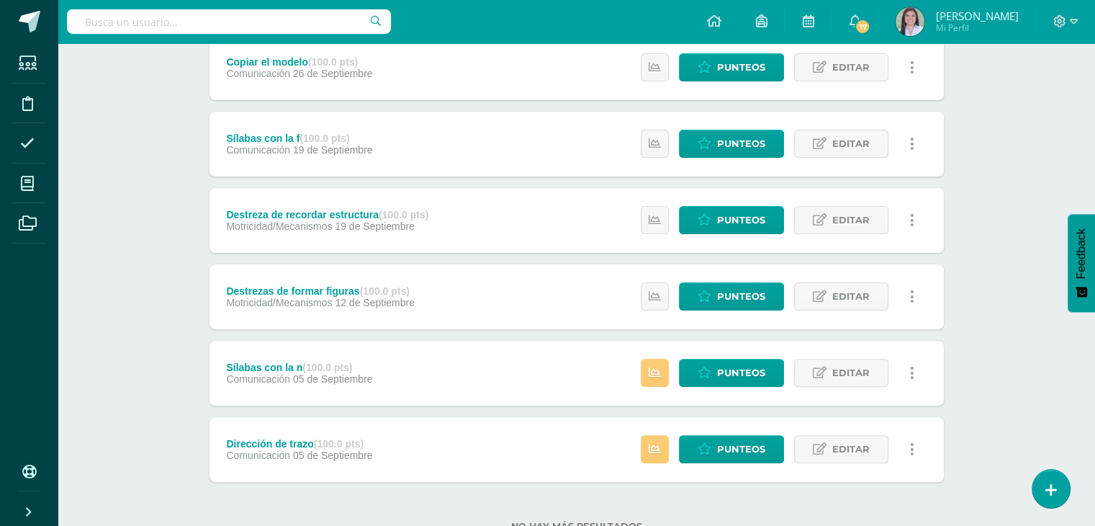
scroll to position [409, 0]
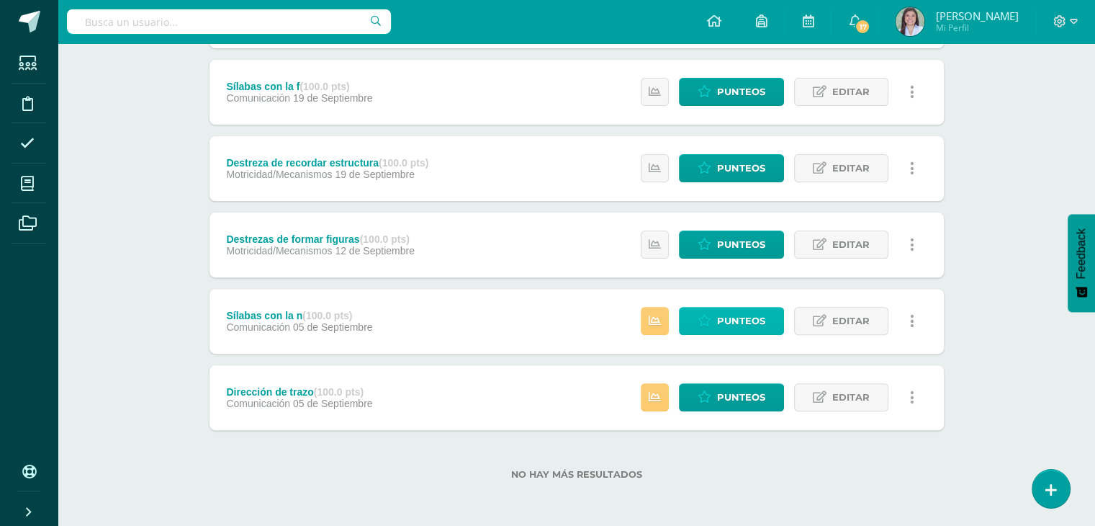
click at [739, 323] on span "Punteos" at bounding box center [741, 320] width 48 height 27
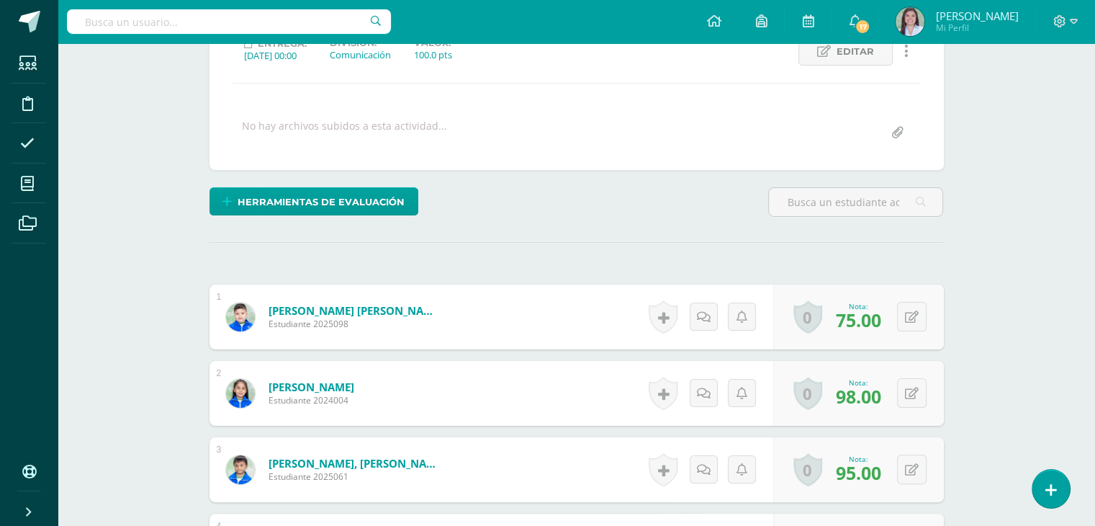
scroll to position [217, 0]
